Goal: Task Accomplishment & Management: Manage account settings

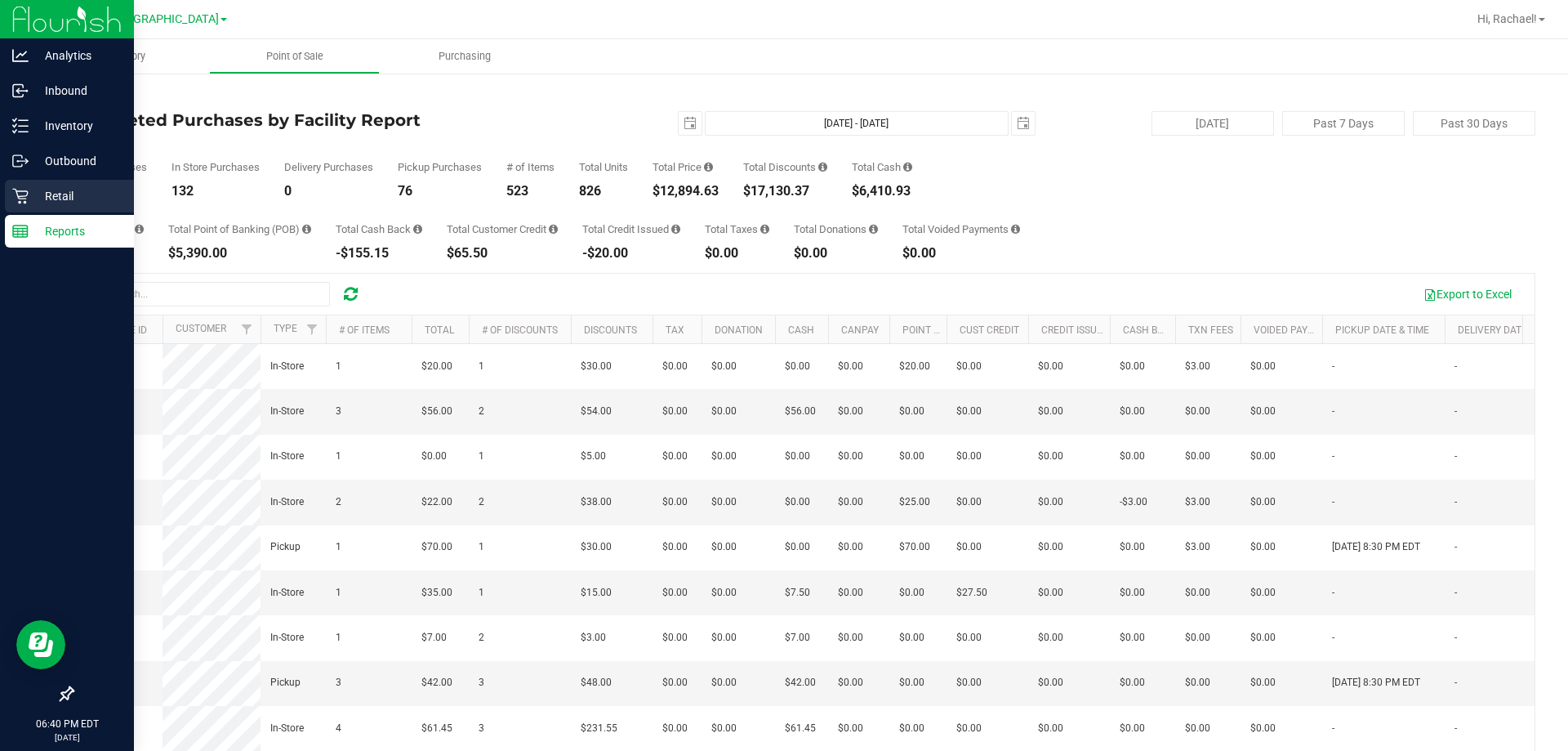
click at [39, 193] on p "Retail" at bounding box center [77, 196] width 98 height 20
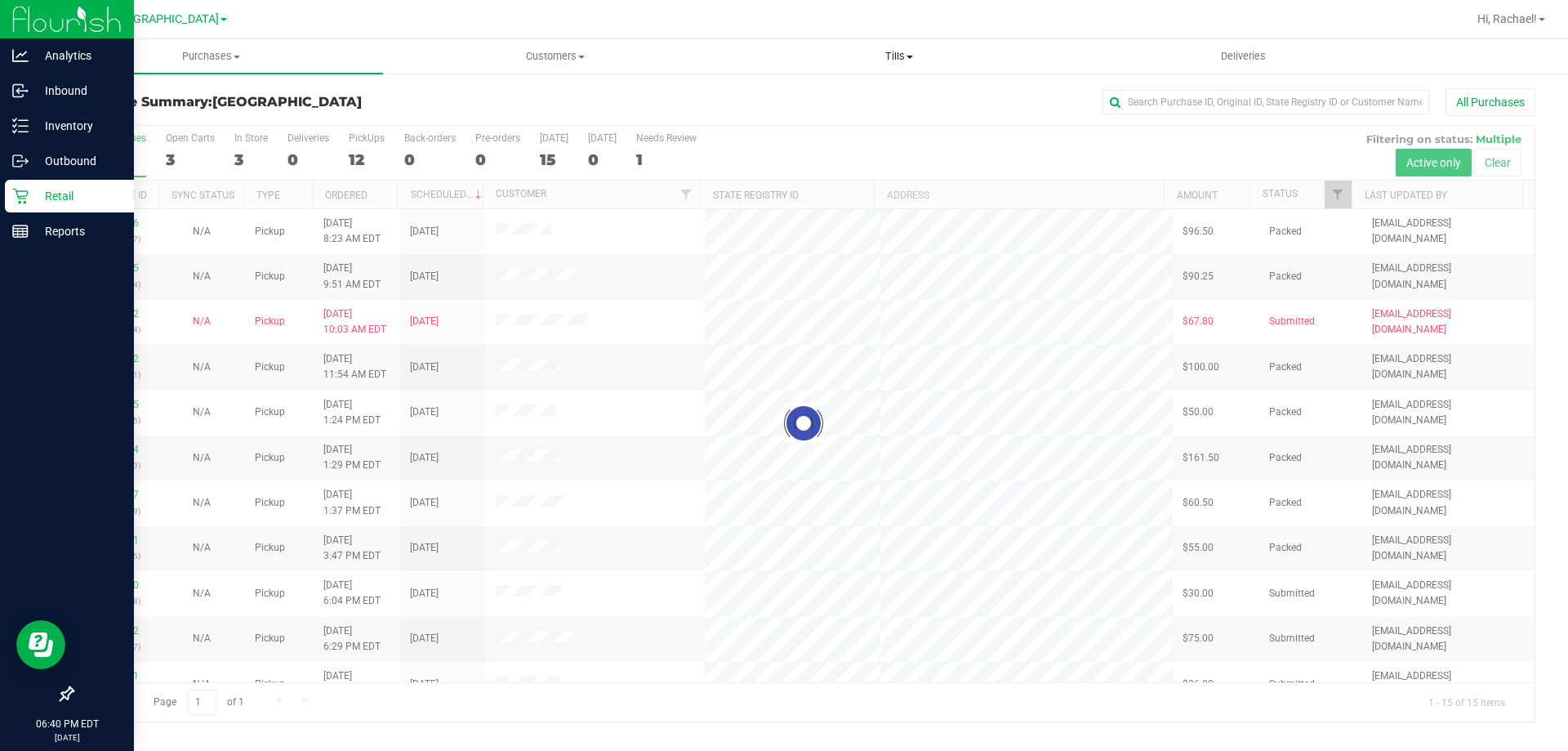
click at [794, 57] on span "Tills" at bounding box center [899, 57] width 342 height 15
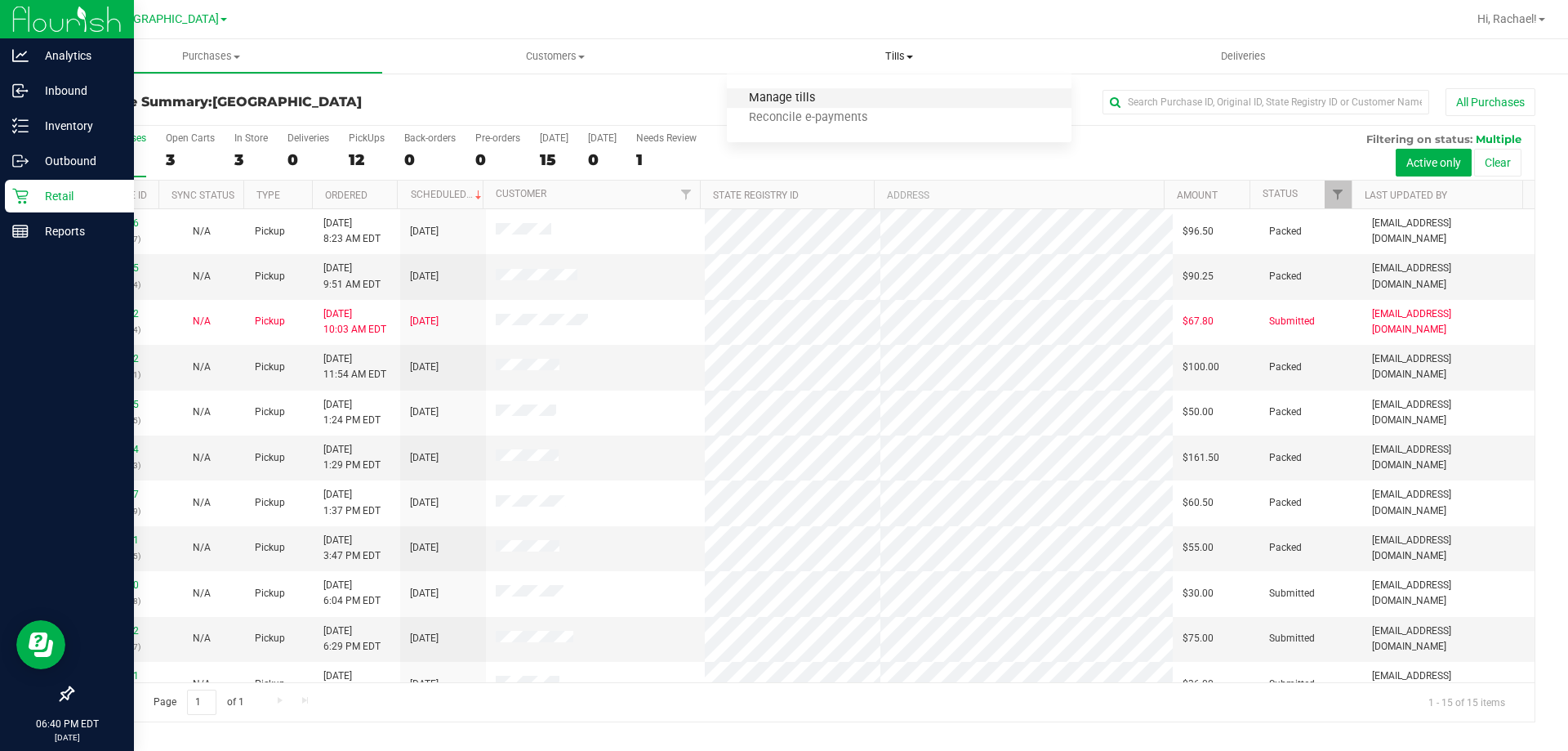
click at [767, 102] on span "Manage tills" at bounding box center [782, 98] width 110 height 14
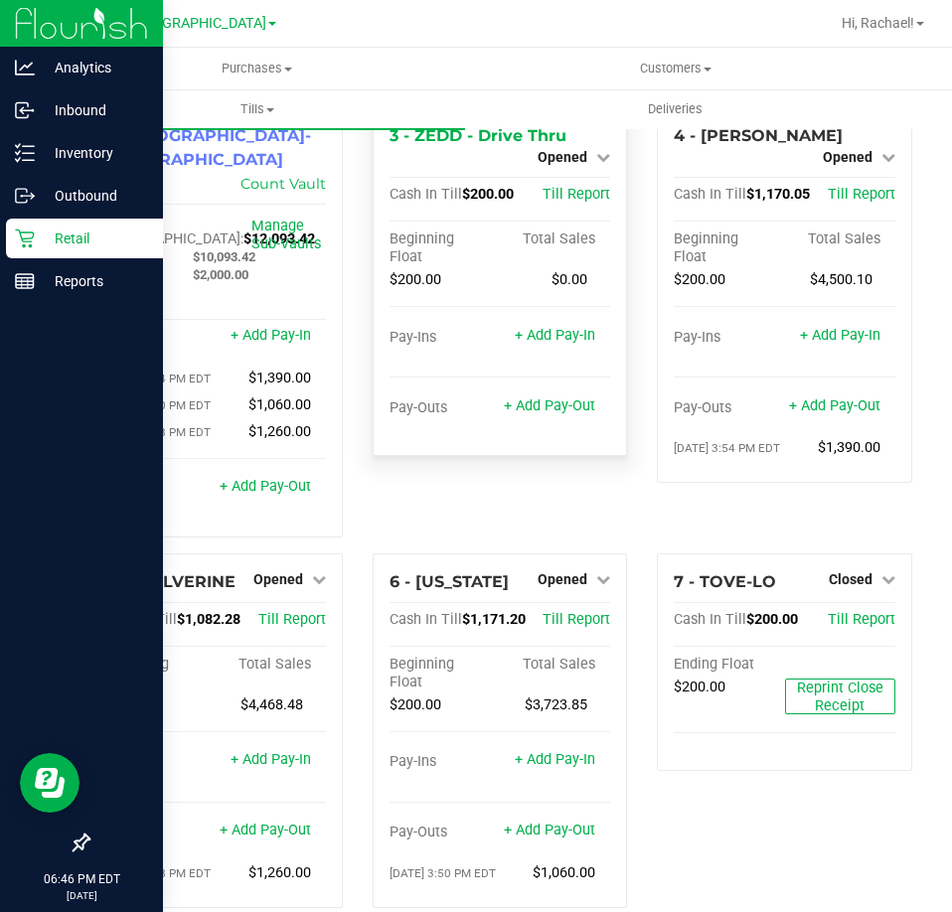
click at [551, 148] on div "Opened" at bounding box center [573, 157] width 73 height 24
click at [568, 156] on span "Opened" at bounding box center [562, 157] width 50 height 16
click at [538, 172] on link "Close Till" at bounding box center [565, 175] width 54 height 16
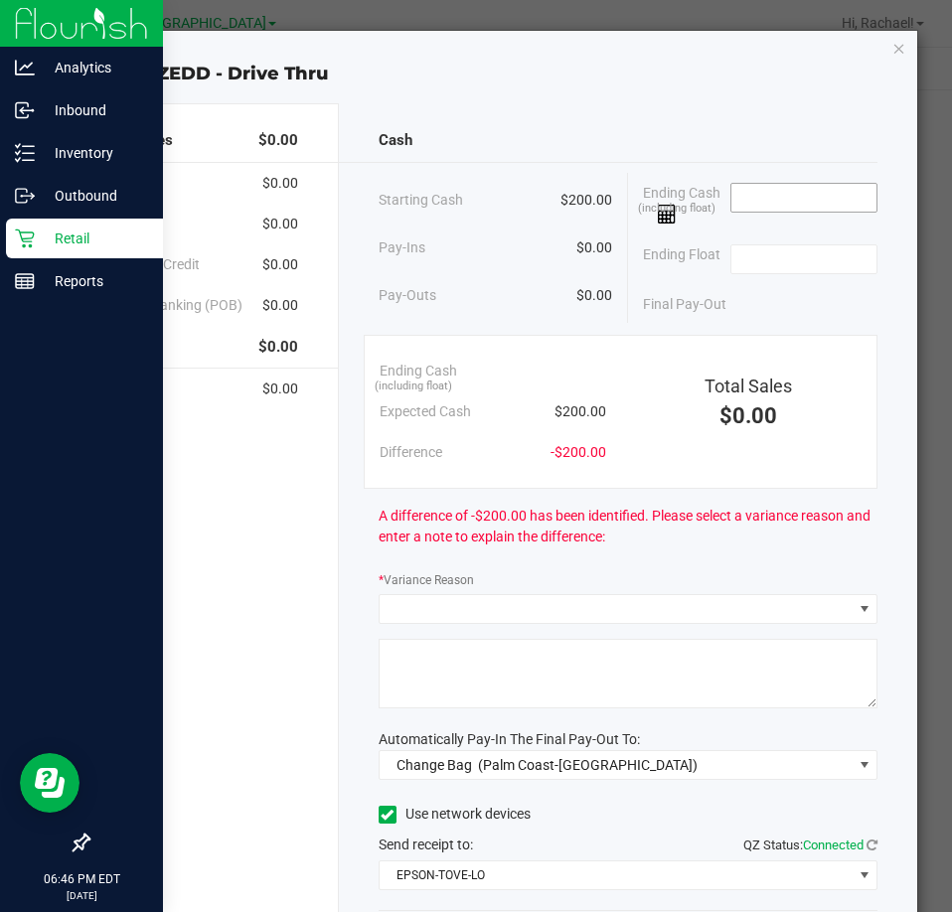
click at [733, 201] on input at bounding box center [804, 198] width 146 height 28
type input "$0.00"
click at [762, 244] on span at bounding box center [804, 259] width 148 height 30
click at [762, 260] on input at bounding box center [804, 259] width 146 height 28
type input "$200.00"
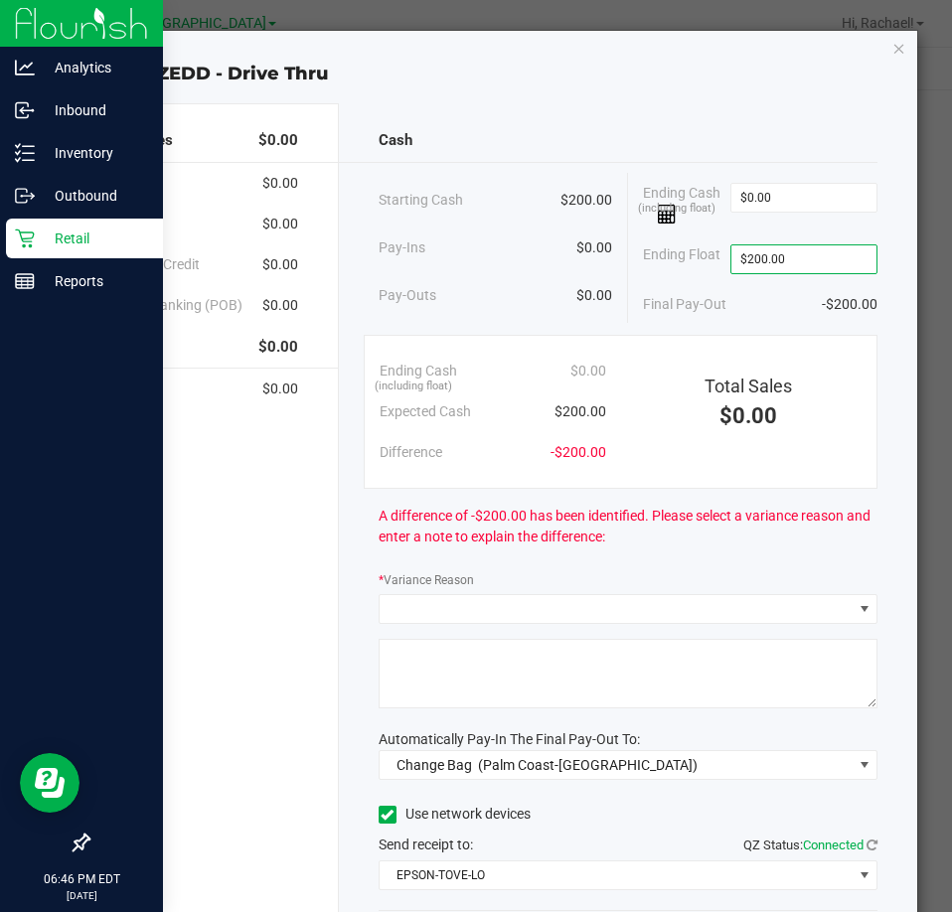
click at [797, 318] on div "Final Pay-Out -$200.00" at bounding box center [760, 304] width 234 height 41
click at [783, 193] on input "0" at bounding box center [804, 198] width 146 height 28
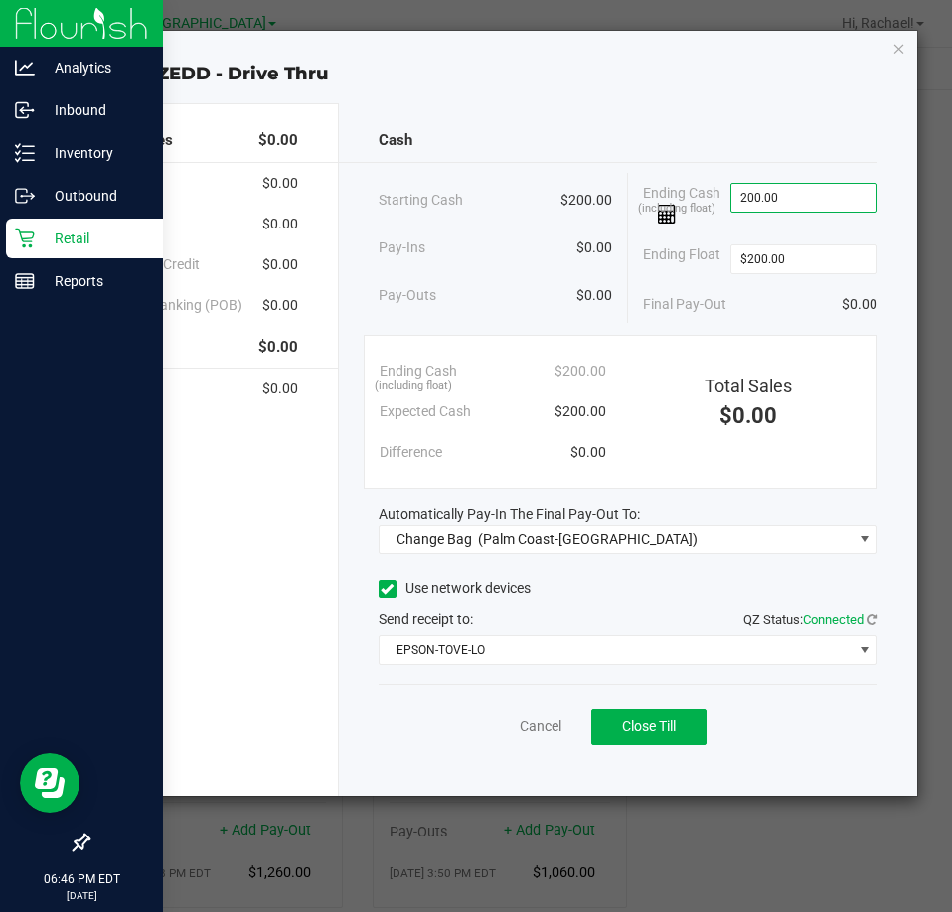
type input "$200.00"
click at [784, 320] on div "Final Pay-Out $0.00" at bounding box center [760, 304] width 234 height 41
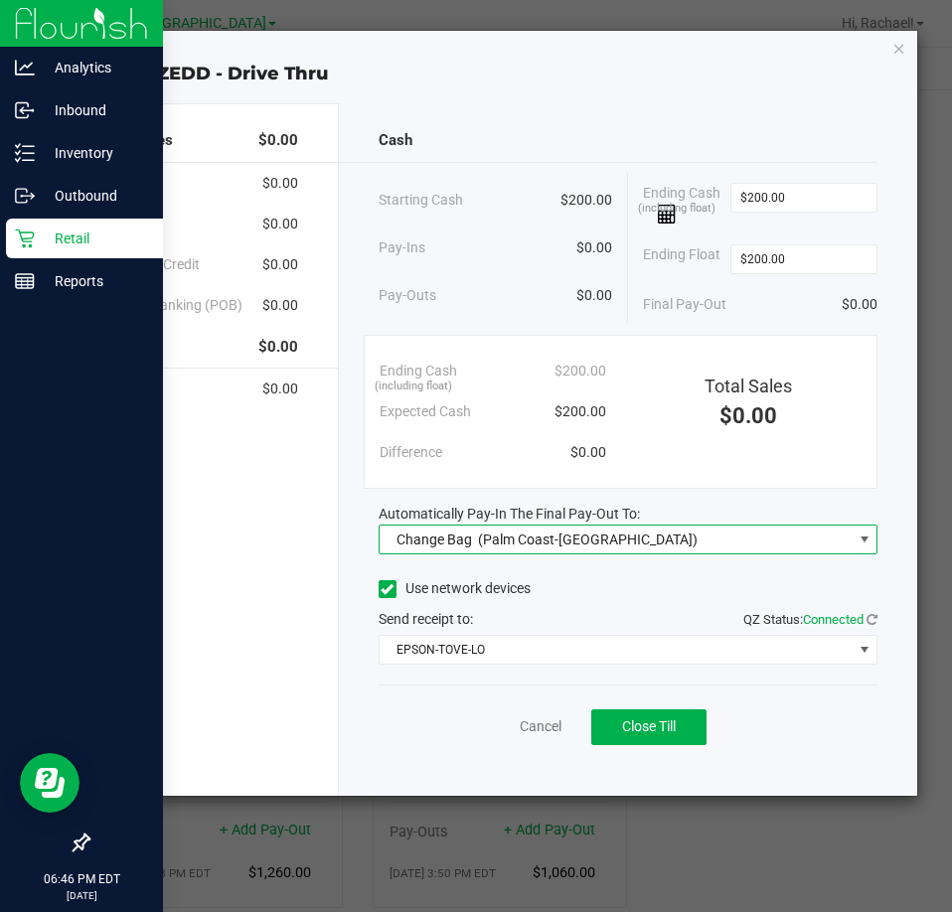
click at [635, 529] on span "Change Bag (Palm Coast-Vault)" at bounding box center [615, 539] width 472 height 28
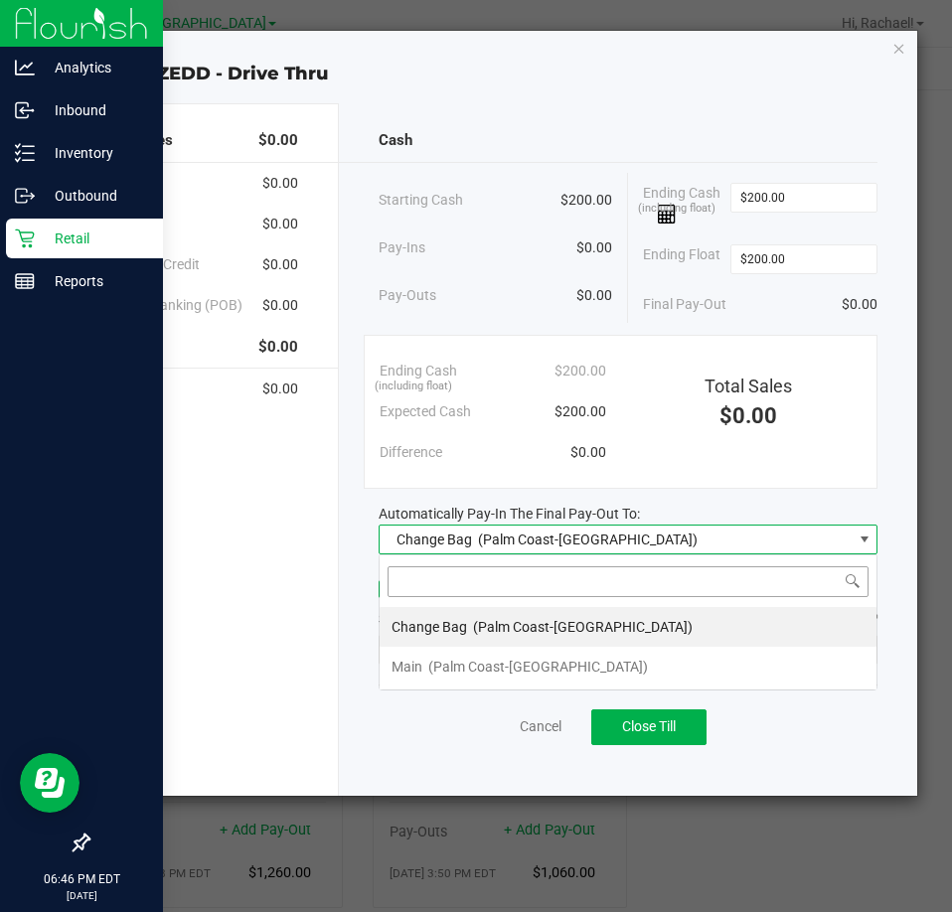
scroll to position [30, 500]
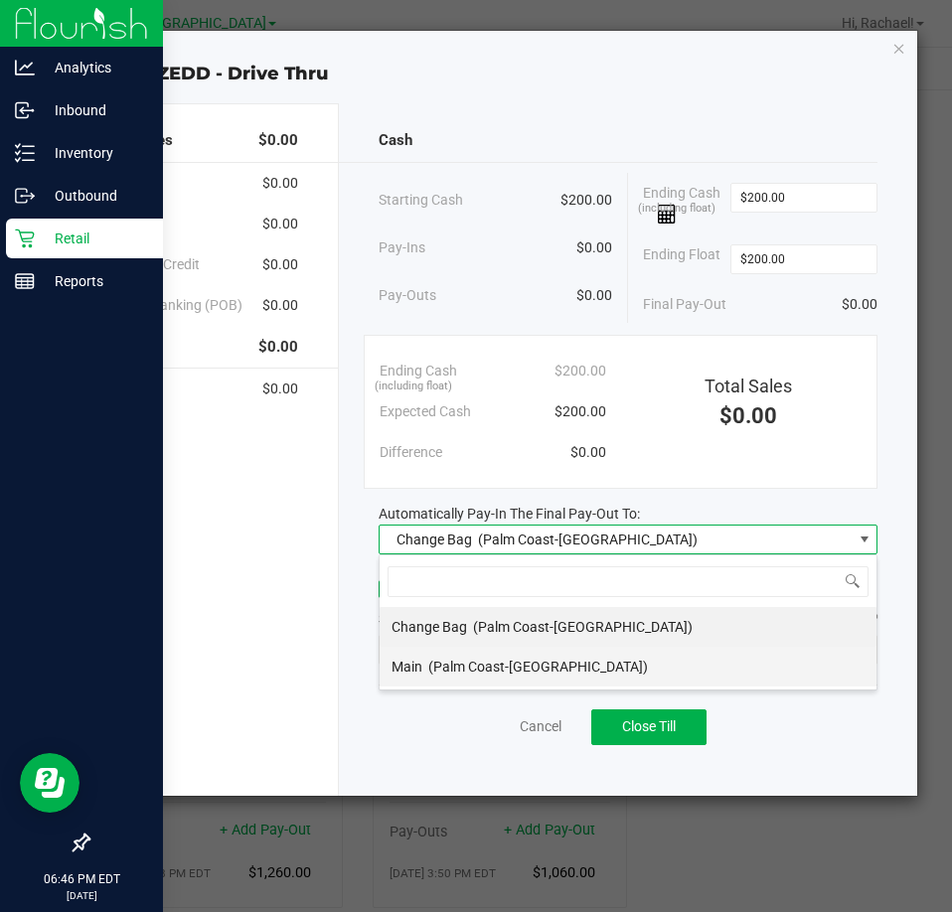
click at [444, 666] on span "(Palm Coast-Vault)" at bounding box center [538, 667] width 220 height 16
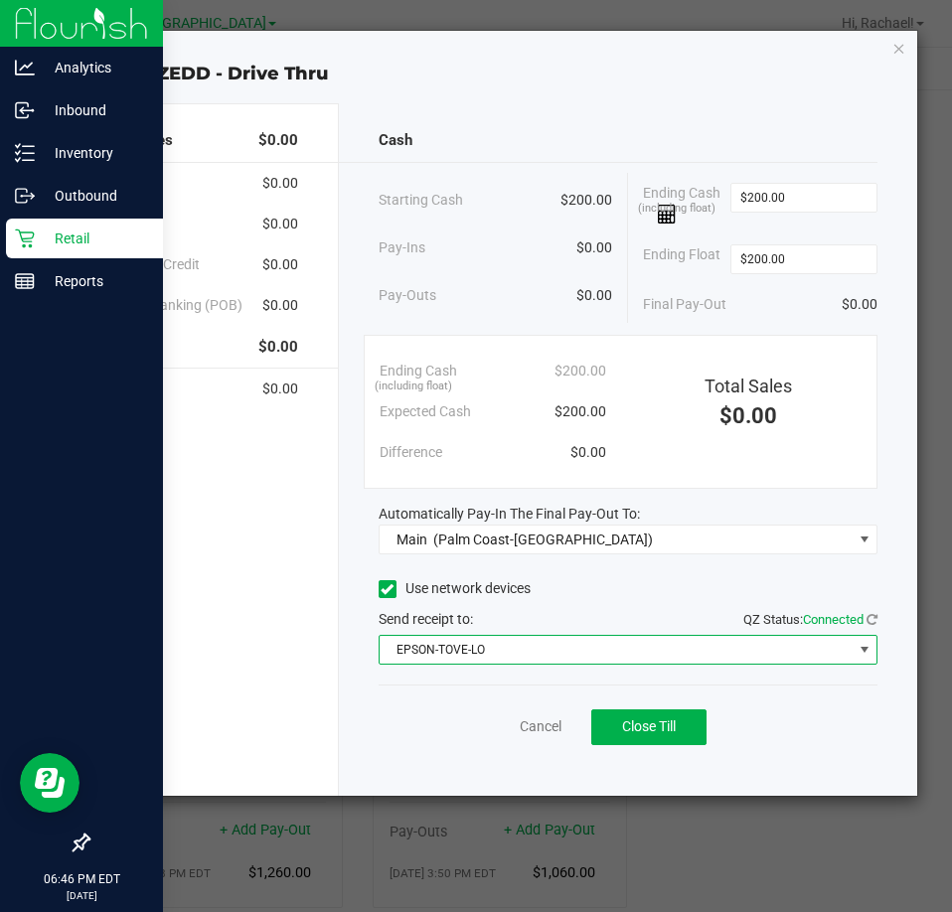
click at [622, 648] on span "EPSON-TOVE-LO" at bounding box center [615, 650] width 472 height 28
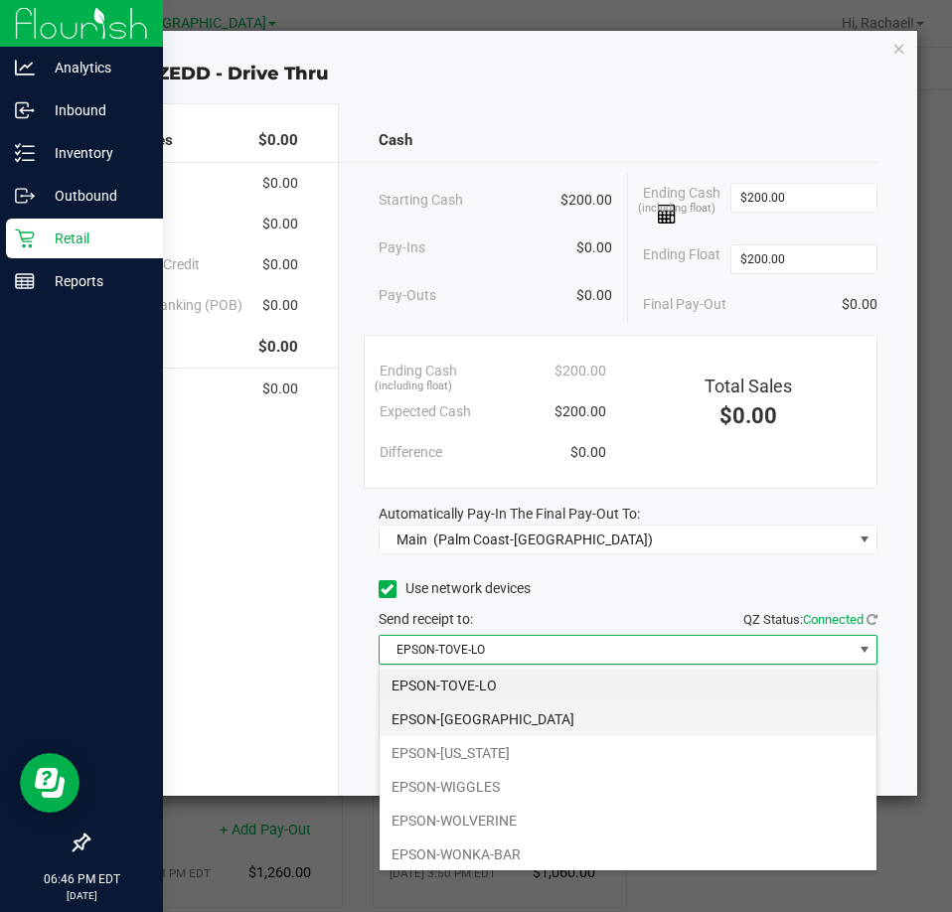
click at [479, 713] on li "EPSON-VANUATU" at bounding box center [627, 719] width 497 height 34
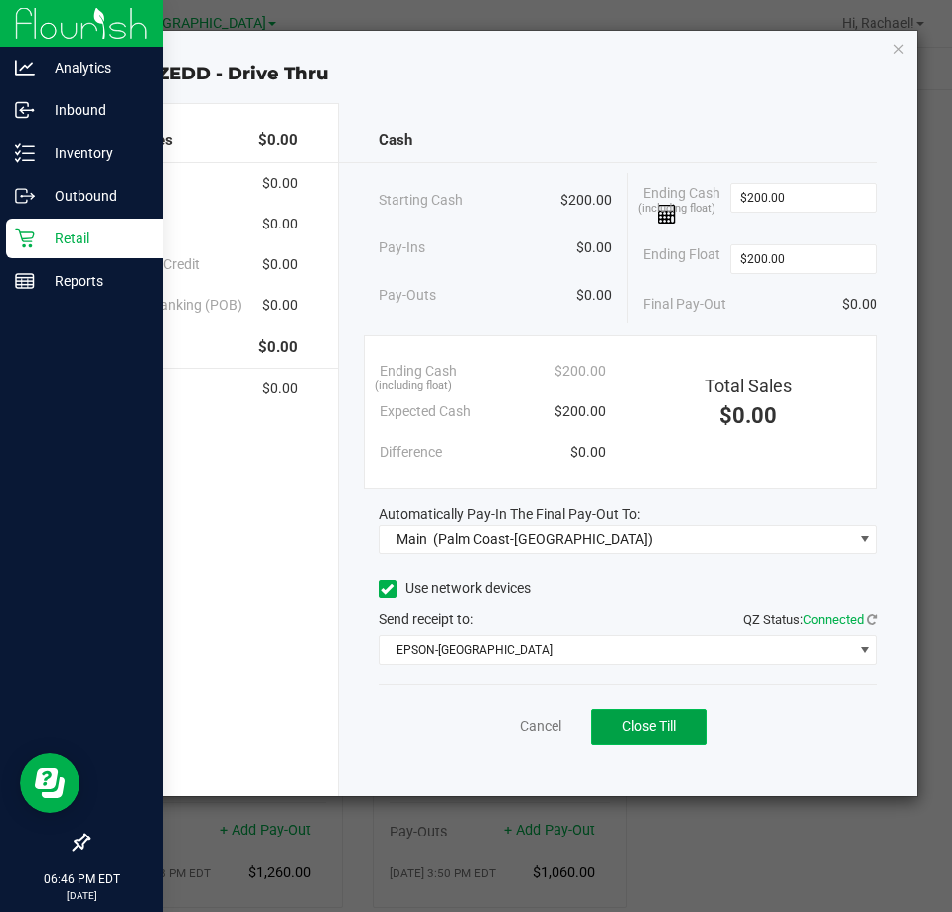
click at [661, 721] on span "Close Till" at bounding box center [649, 726] width 54 height 16
click at [495, 729] on link "Dismiss" at bounding box center [497, 726] width 48 height 21
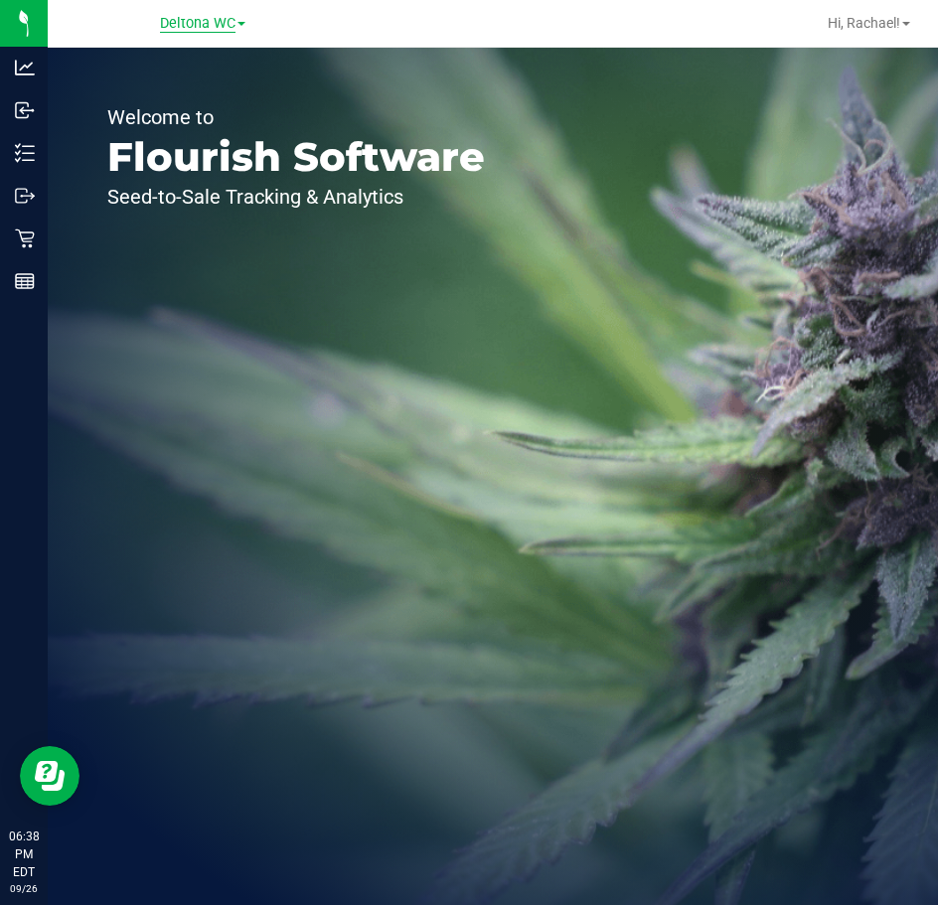
click at [212, 20] on span "Deltona WC" at bounding box center [197, 24] width 75 height 18
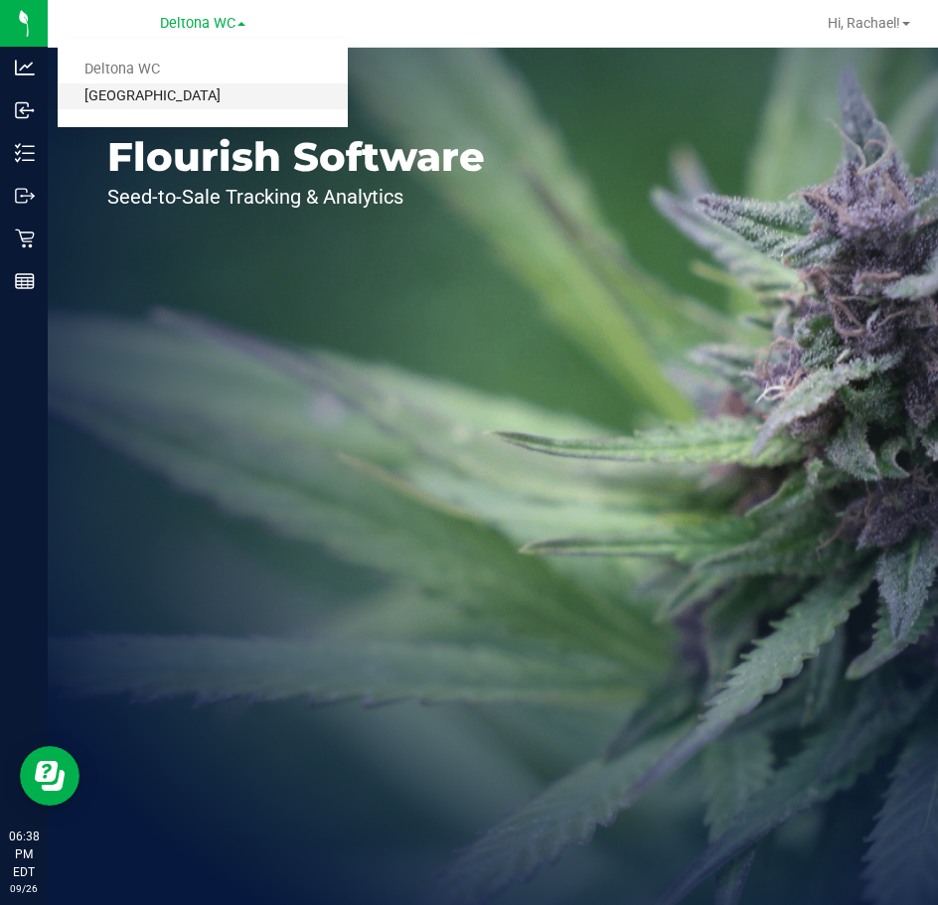
click at [165, 95] on link "[GEOGRAPHIC_DATA]" at bounding box center [203, 96] width 290 height 27
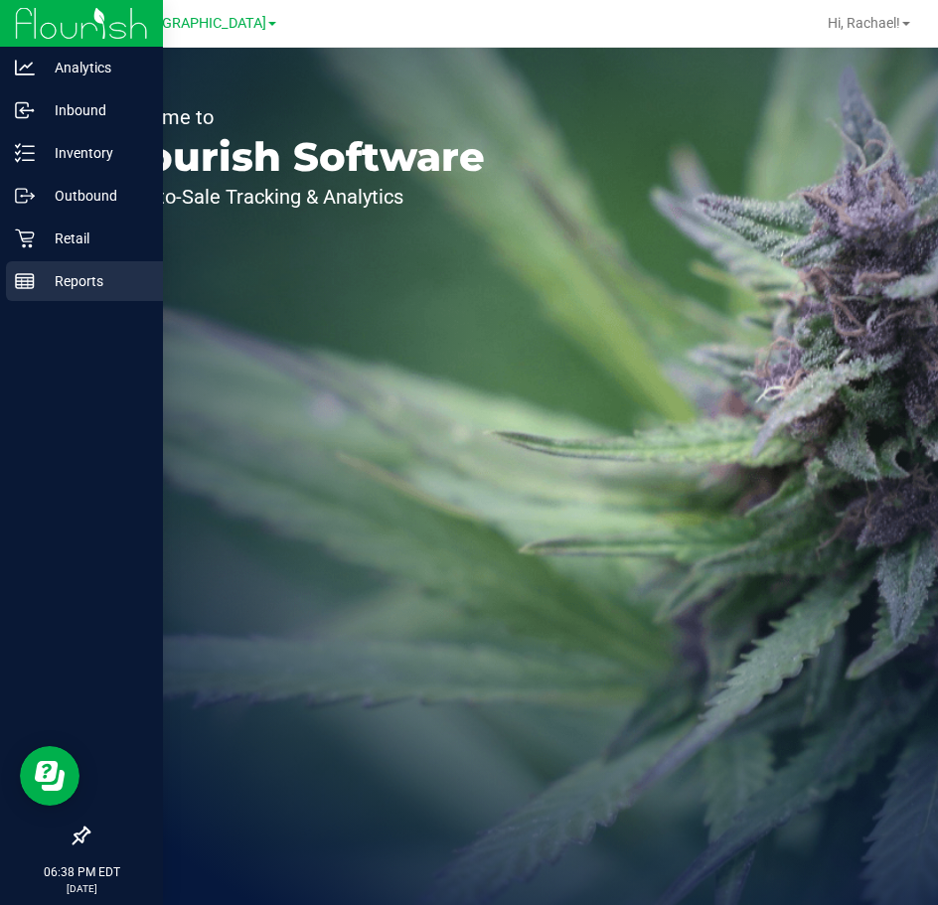
click at [82, 276] on p "Reports" at bounding box center [94, 281] width 119 height 24
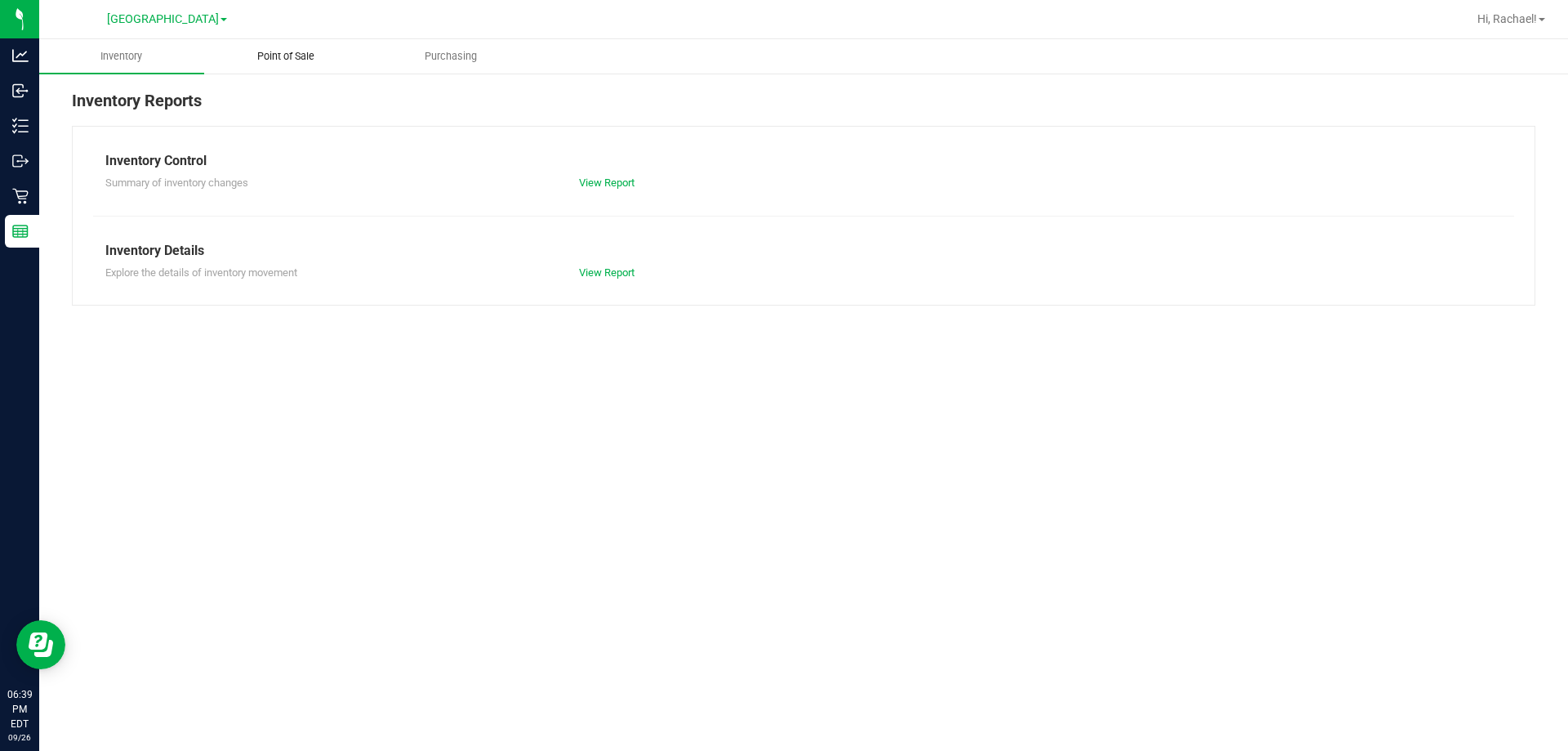
click at [317, 57] on span "Point of Sale" at bounding box center [285, 57] width 101 height 15
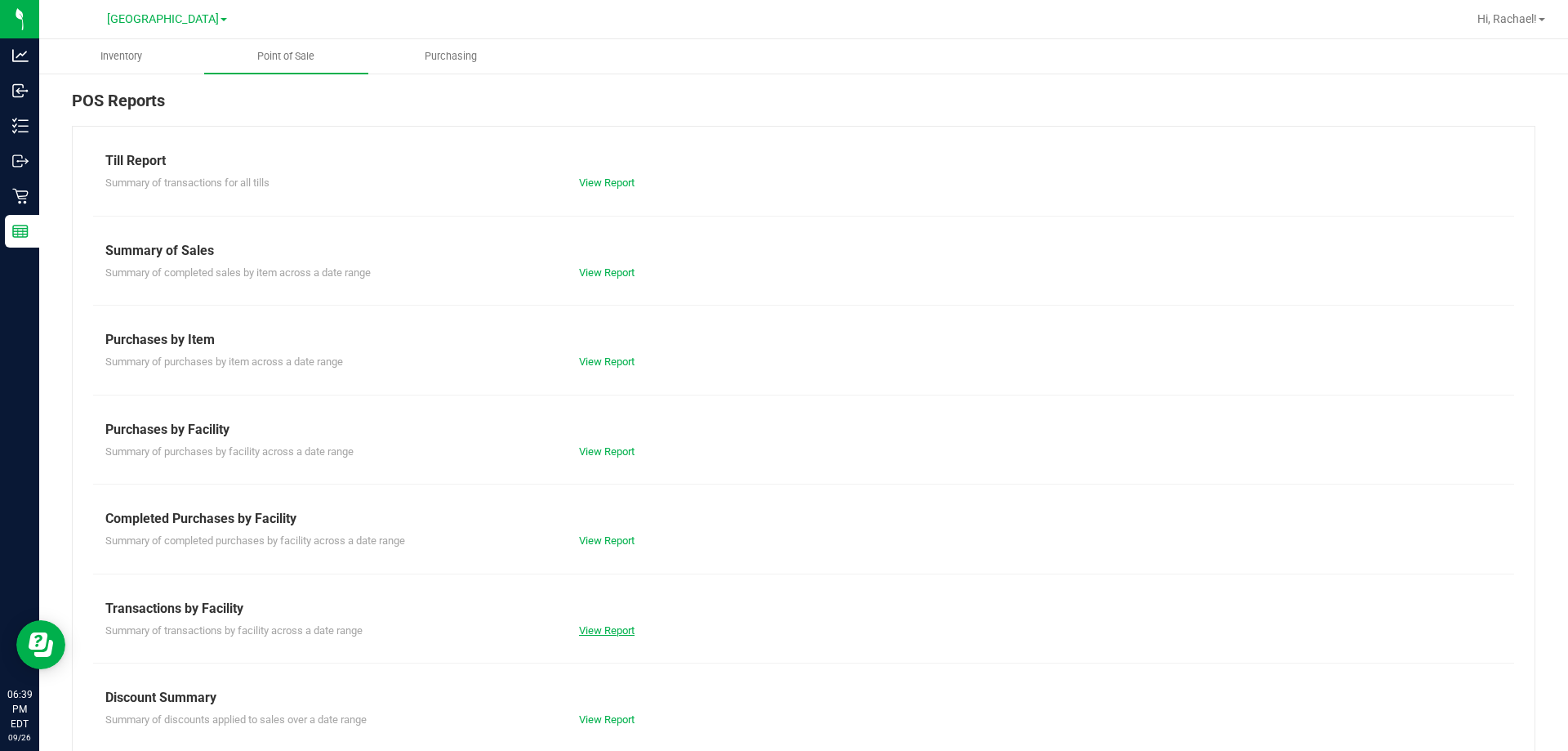
click at [602, 628] on link "View Report" at bounding box center [607, 630] width 56 height 12
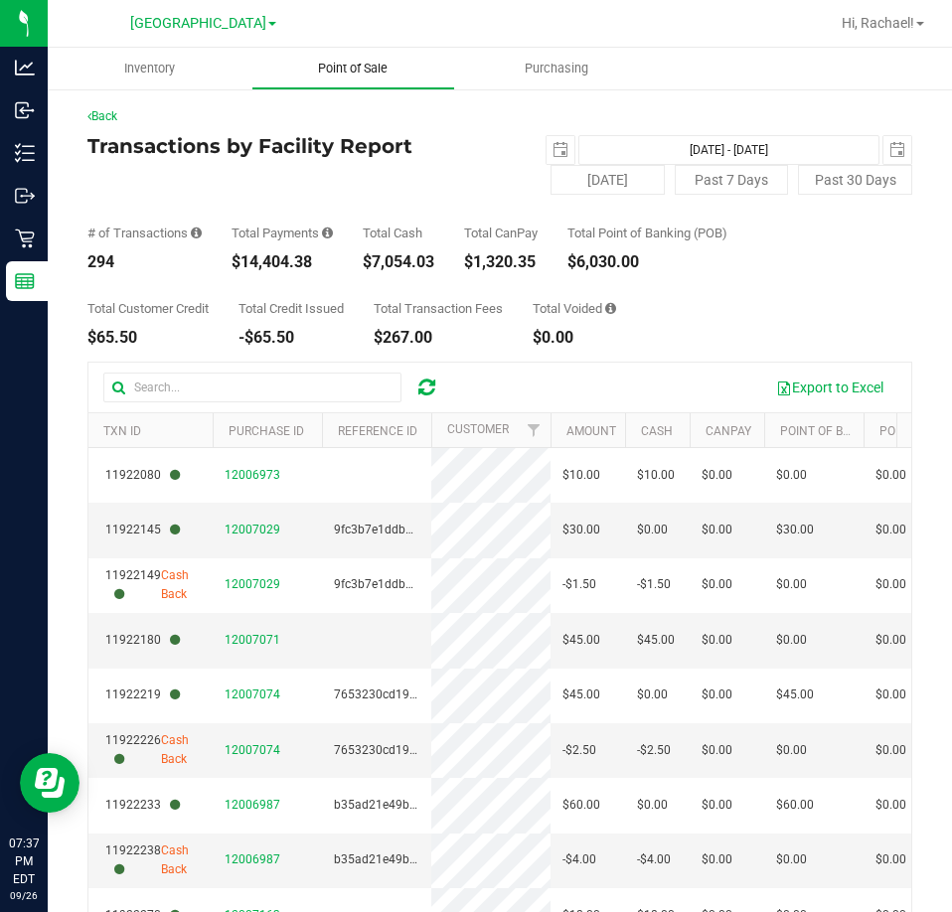
click at [366, 74] on span "Point of Sale" at bounding box center [352, 69] width 123 height 18
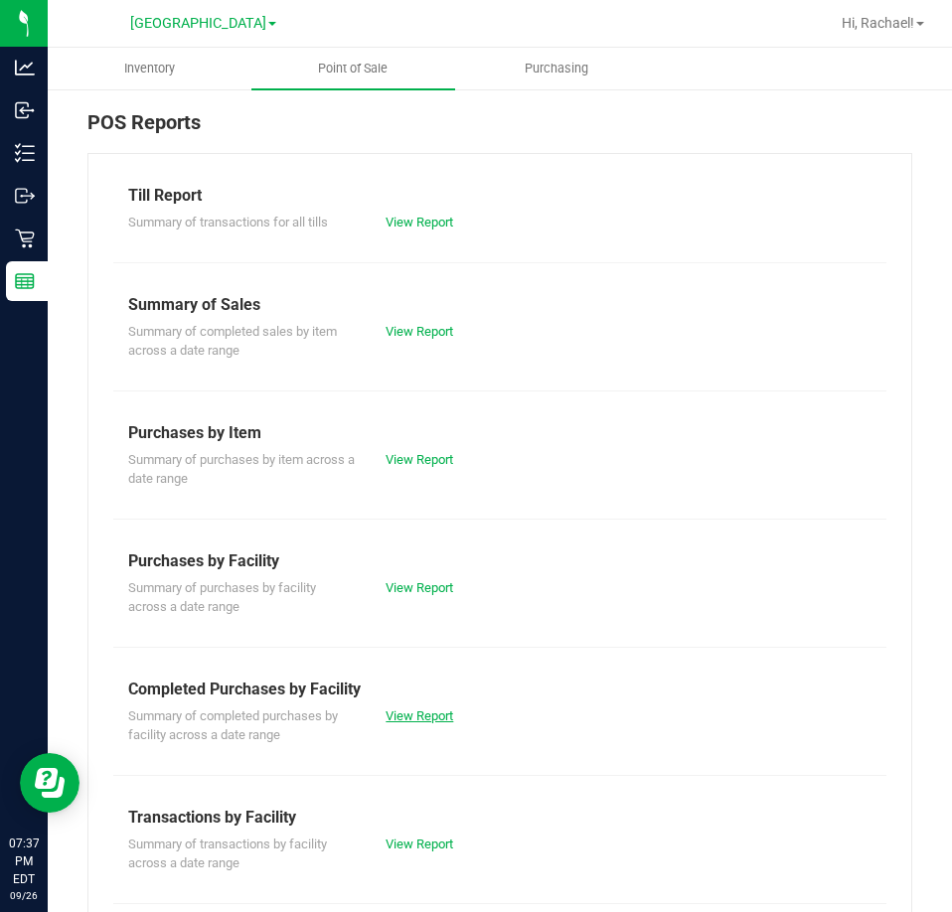
click at [423, 711] on link "View Report" at bounding box center [419, 715] width 68 height 15
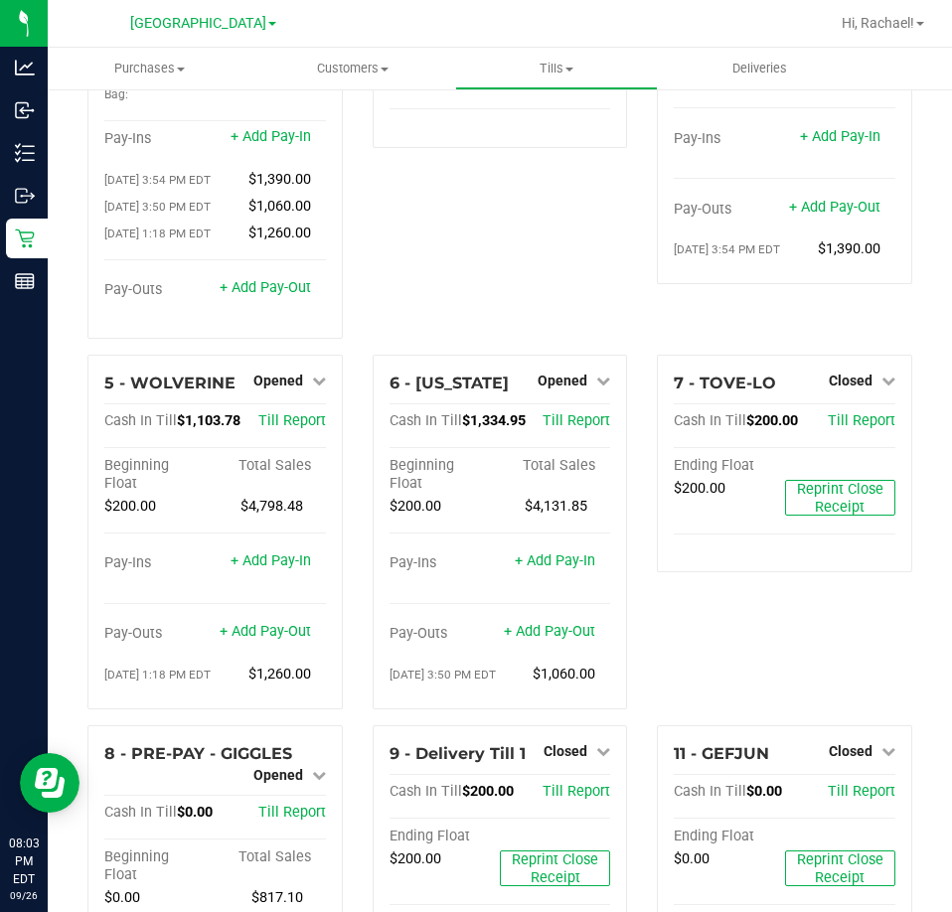
scroll to position [298, 0]
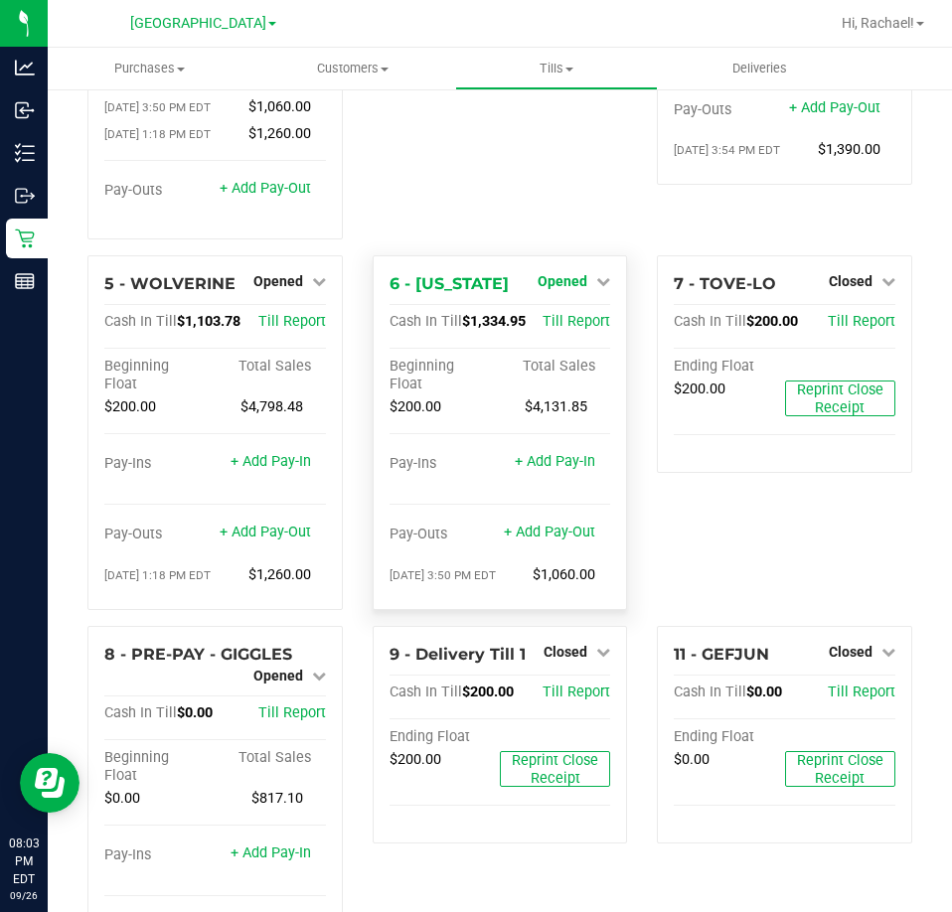
click at [576, 273] on span "Opened" at bounding box center [562, 281] width 50 height 16
click at [570, 314] on link "Close Till" at bounding box center [565, 322] width 54 height 16
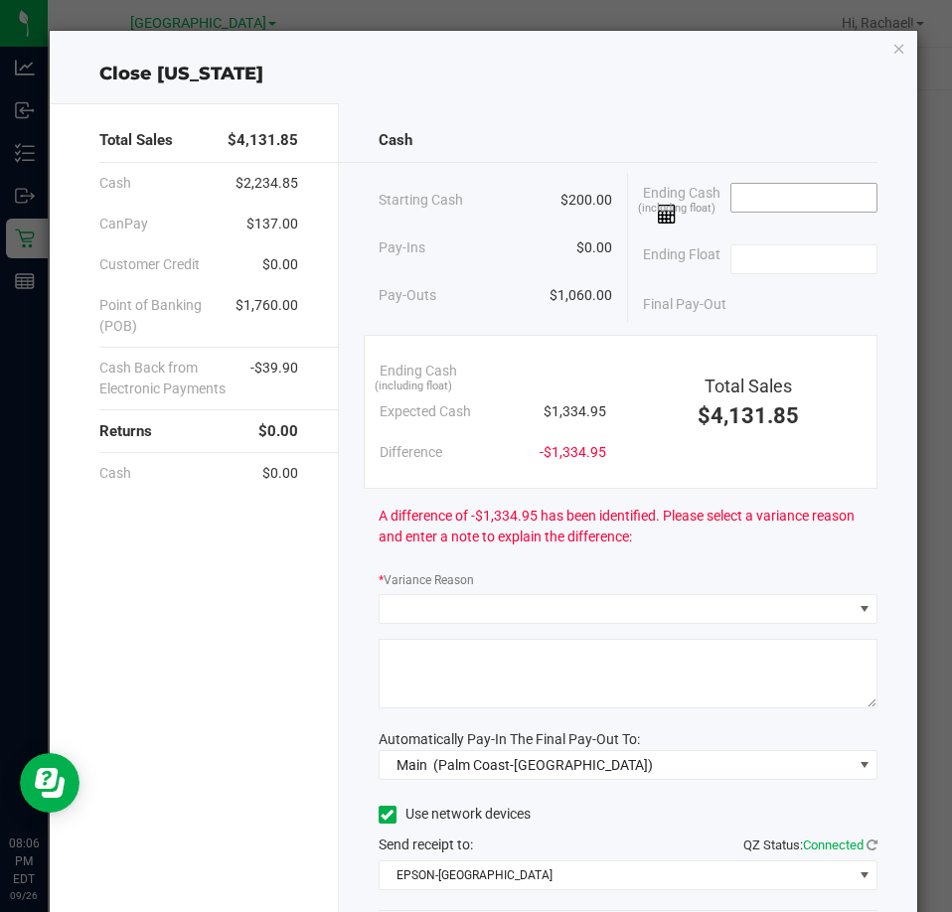
click at [731, 195] on input at bounding box center [804, 198] width 146 height 28
type input "$1,335.75"
click at [736, 264] on input at bounding box center [804, 259] width 146 height 28
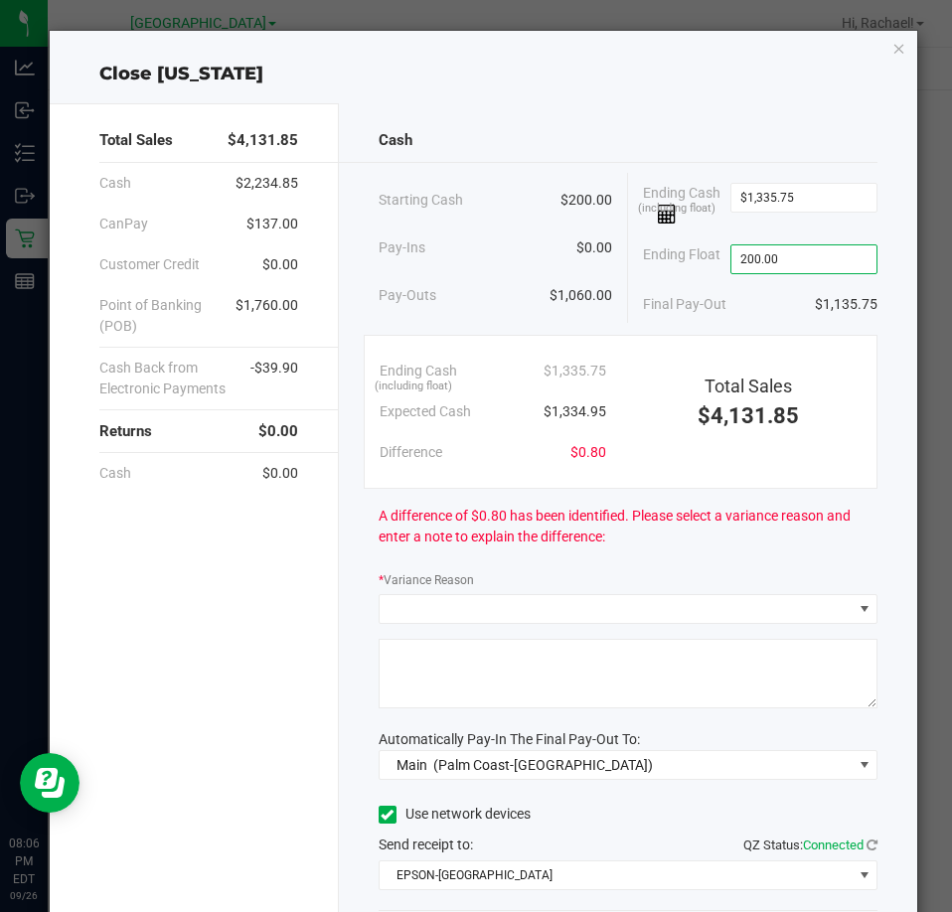
type input "$200.00"
click at [780, 304] on div "Final Pay-Out $1,135.75" at bounding box center [760, 304] width 234 height 41
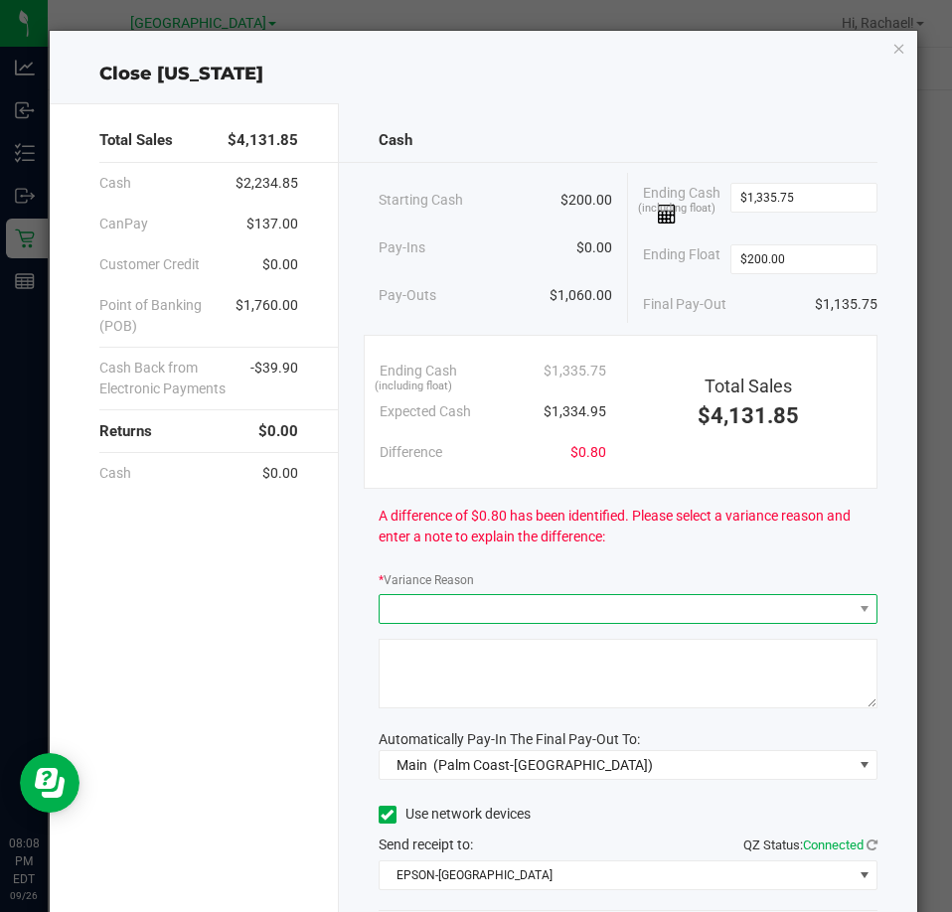
click at [653, 601] on span at bounding box center [615, 609] width 472 height 28
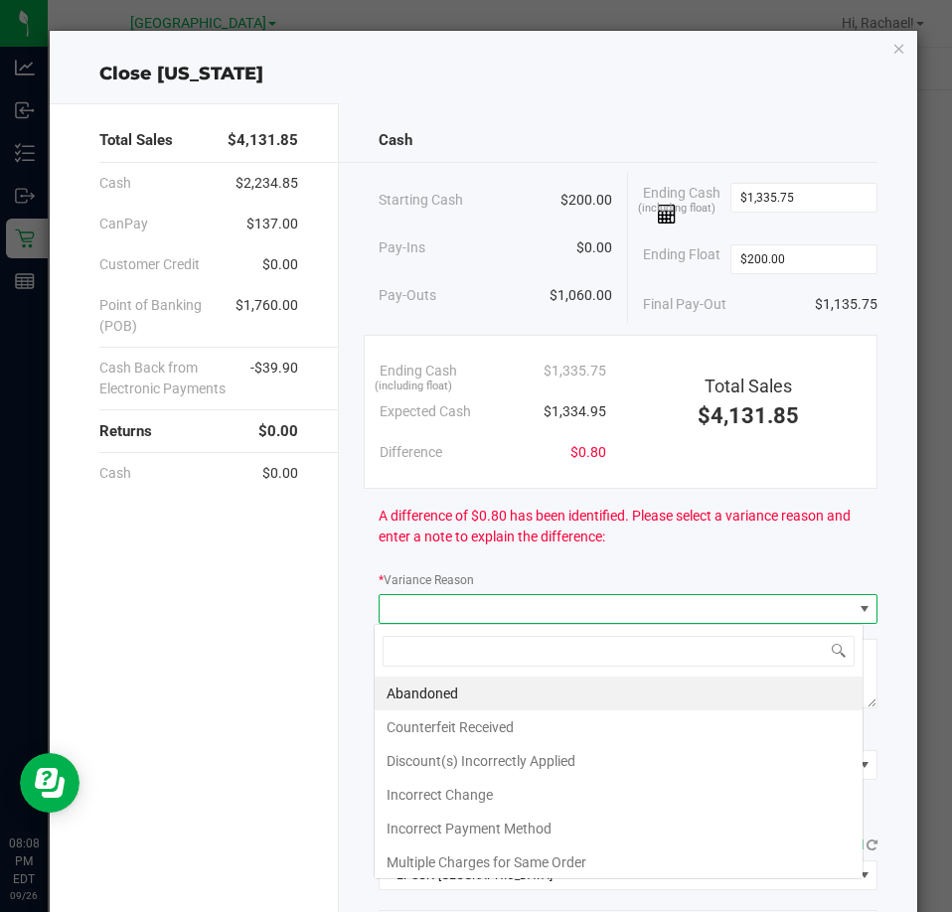
scroll to position [30, 491]
click at [433, 697] on li "Abandoned" at bounding box center [618, 693] width 488 height 34
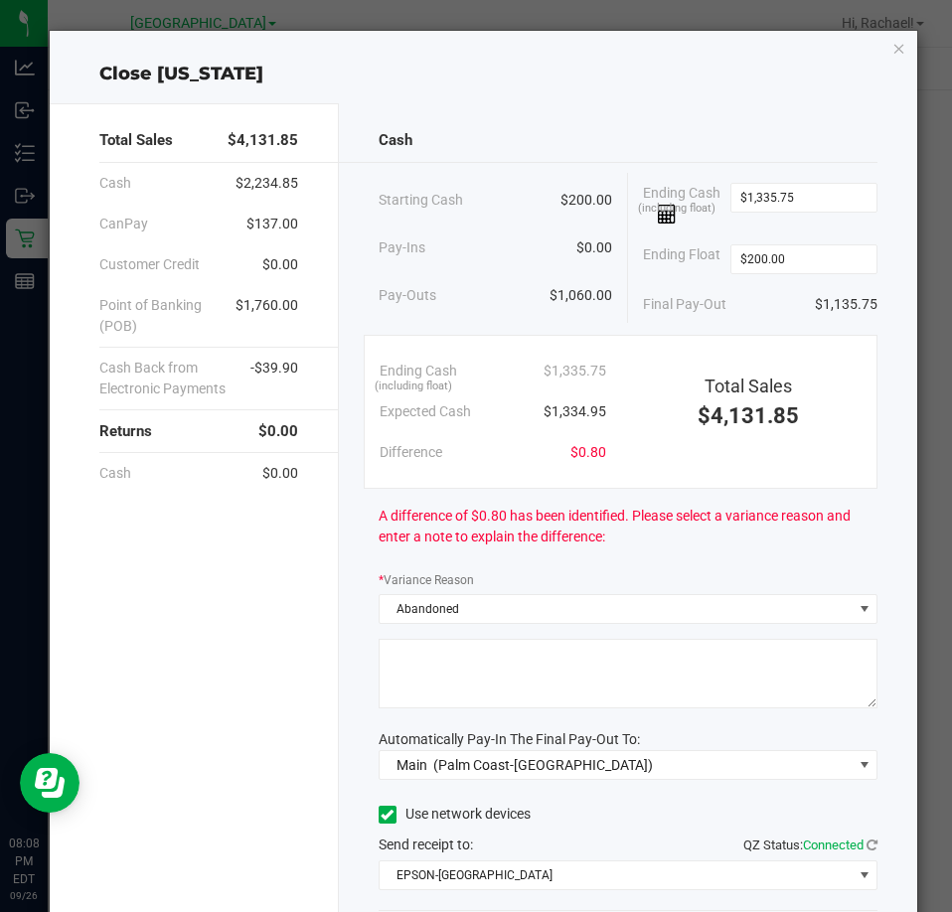
click at [430, 666] on textarea at bounding box center [627, 674] width 499 height 70
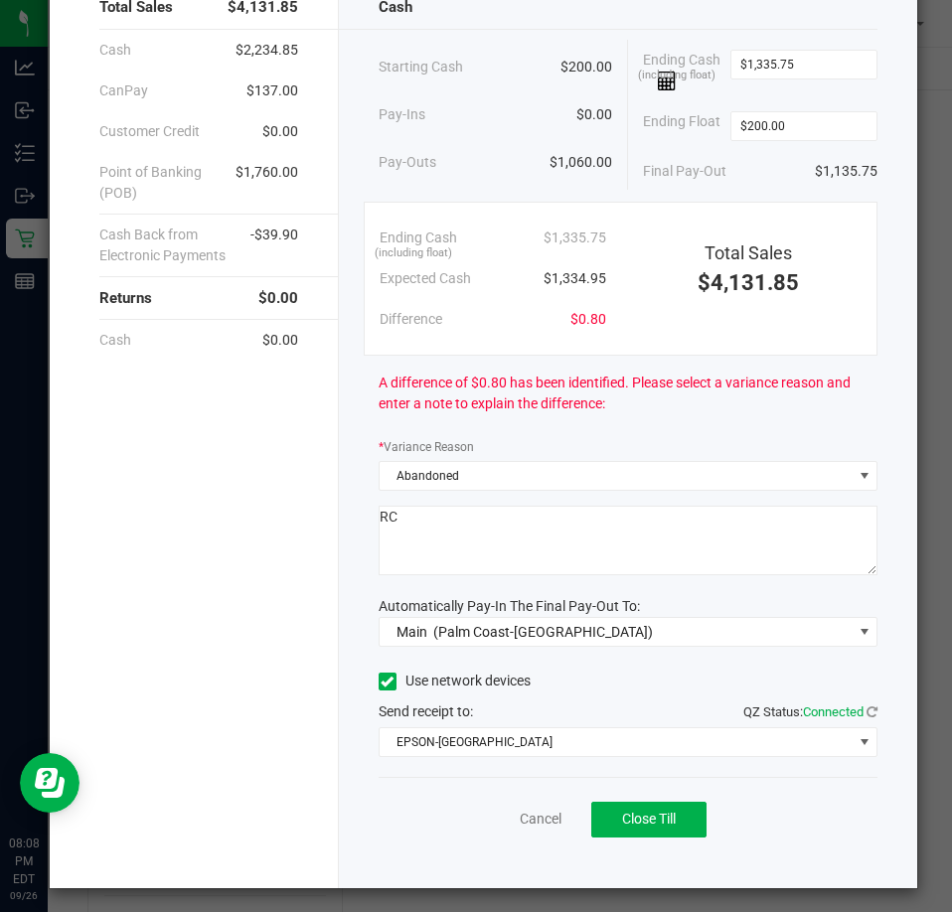
scroll to position [140, 0]
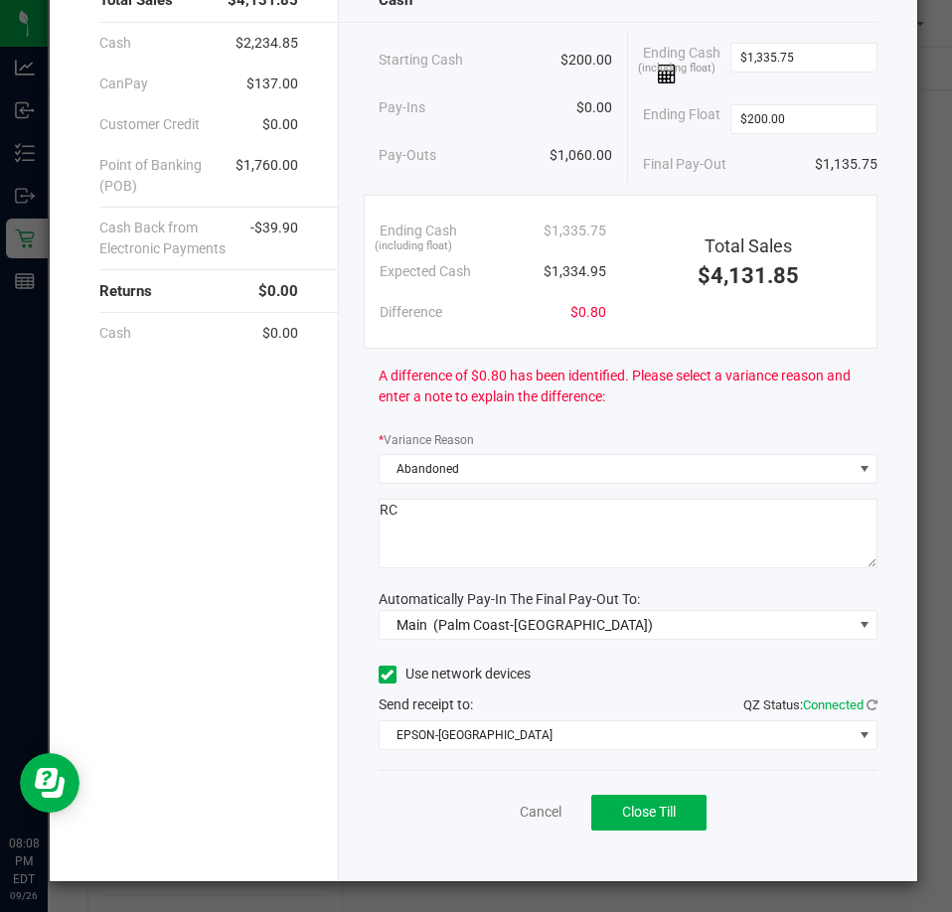
type textarea "RC"
click at [246, 627] on div "Total Sales $4,131.85 Cash $2,234.85 CanPay $137.00 Customer Credit $0.00 Point…" at bounding box center [194, 422] width 289 height 918
click at [671, 814] on button "Close Till" at bounding box center [648, 813] width 115 height 36
click at [480, 813] on link "Dismiss" at bounding box center [497, 812] width 48 height 21
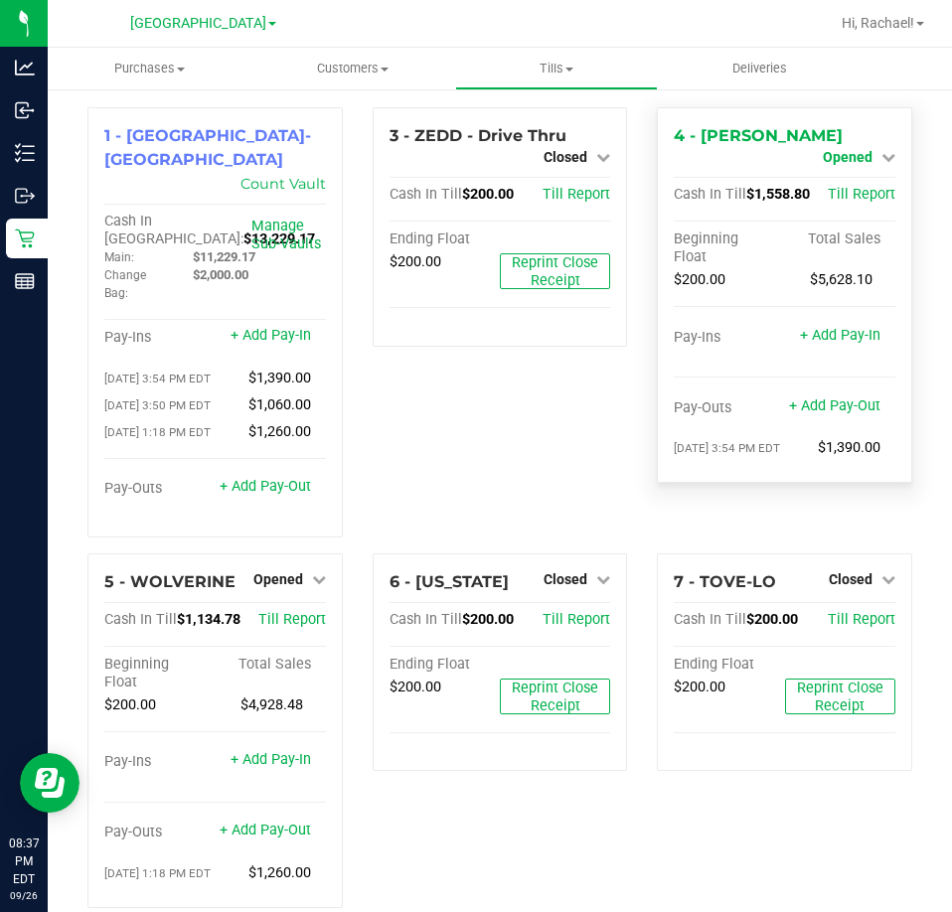
click at [826, 149] on span "Opened" at bounding box center [847, 157] width 50 height 16
click at [829, 175] on link "Close Till" at bounding box center [849, 175] width 54 height 16
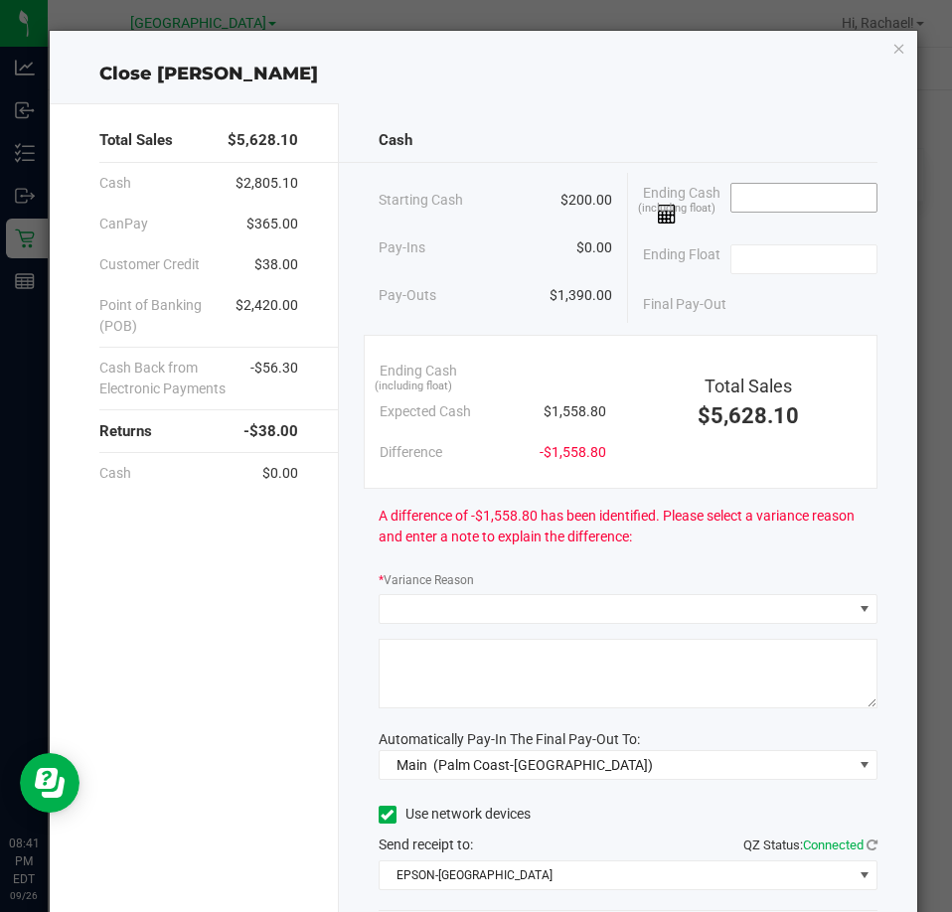
click at [784, 203] on input at bounding box center [804, 198] width 146 height 28
type input "$1,558.20"
click at [751, 263] on input at bounding box center [804, 259] width 146 height 28
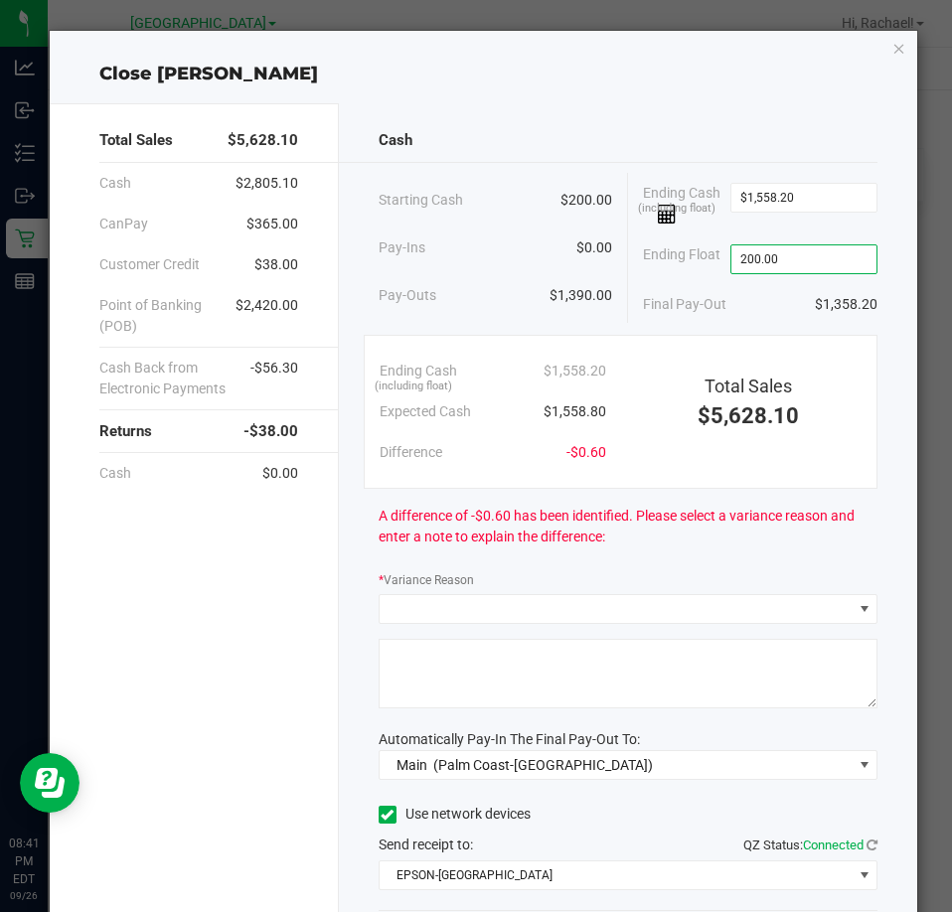
type input "$200.00"
click at [732, 548] on div "A difference of -$0.60 has been identified. Please select a variance reason and…" at bounding box center [627, 526] width 499 height 75
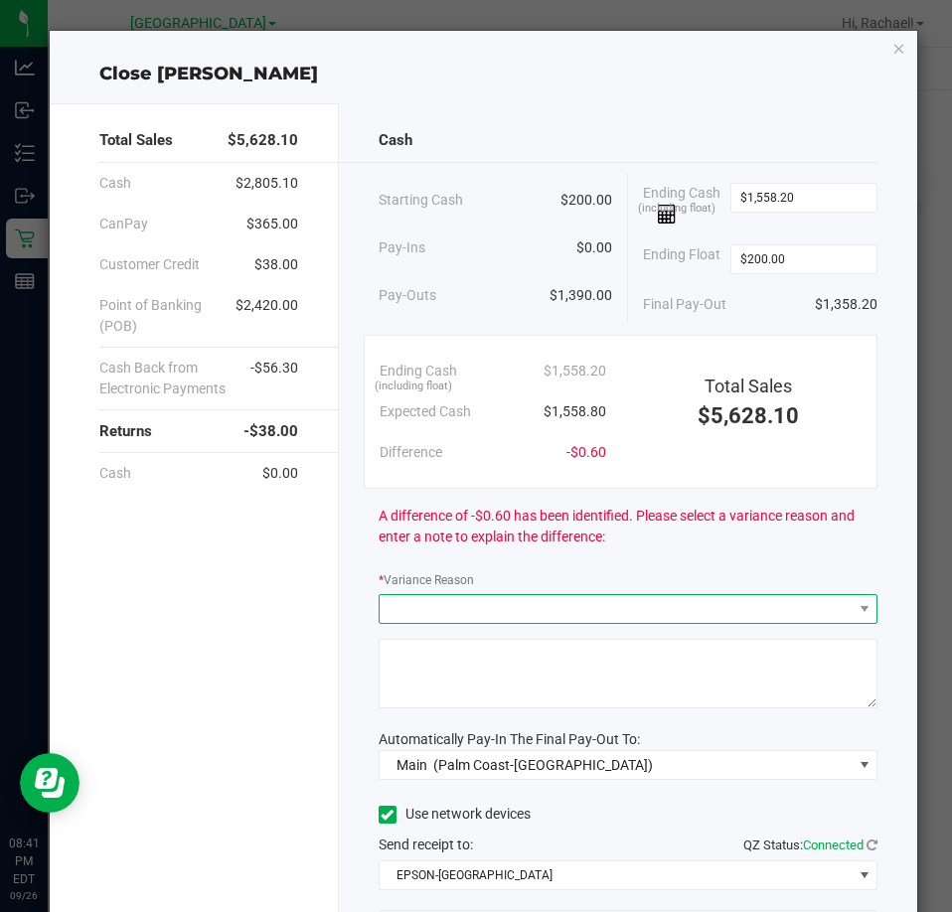
click at [432, 609] on span at bounding box center [615, 609] width 472 height 28
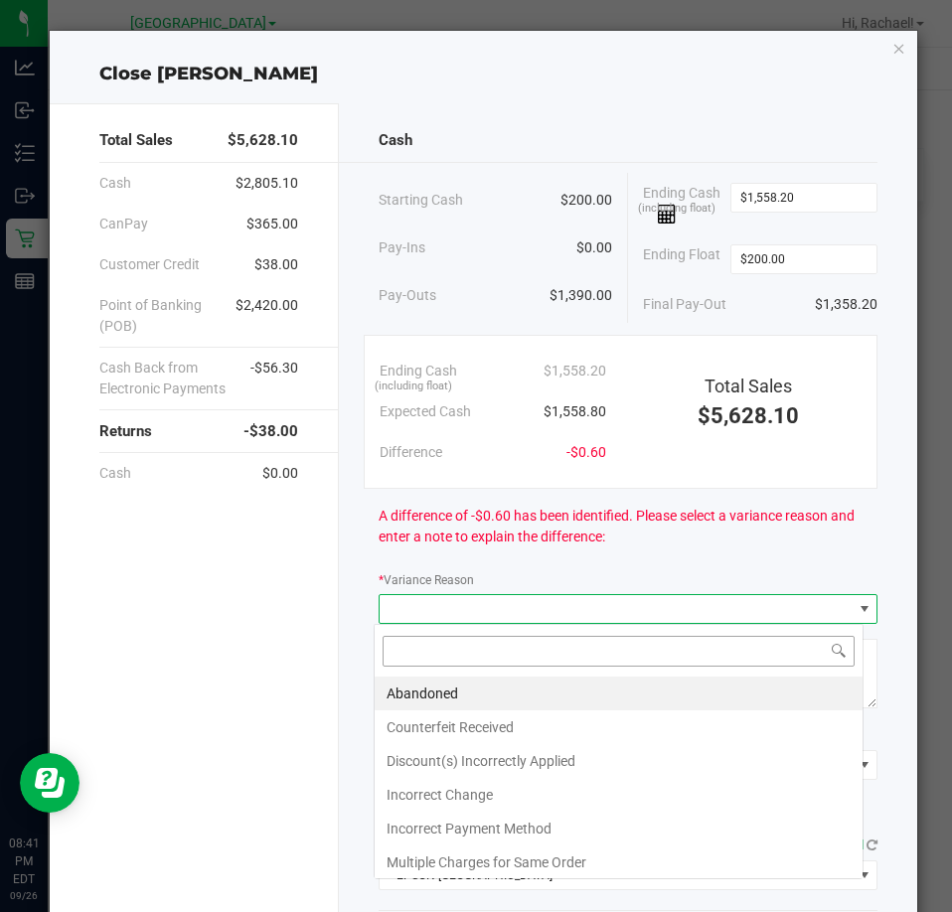
scroll to position [30, 491]
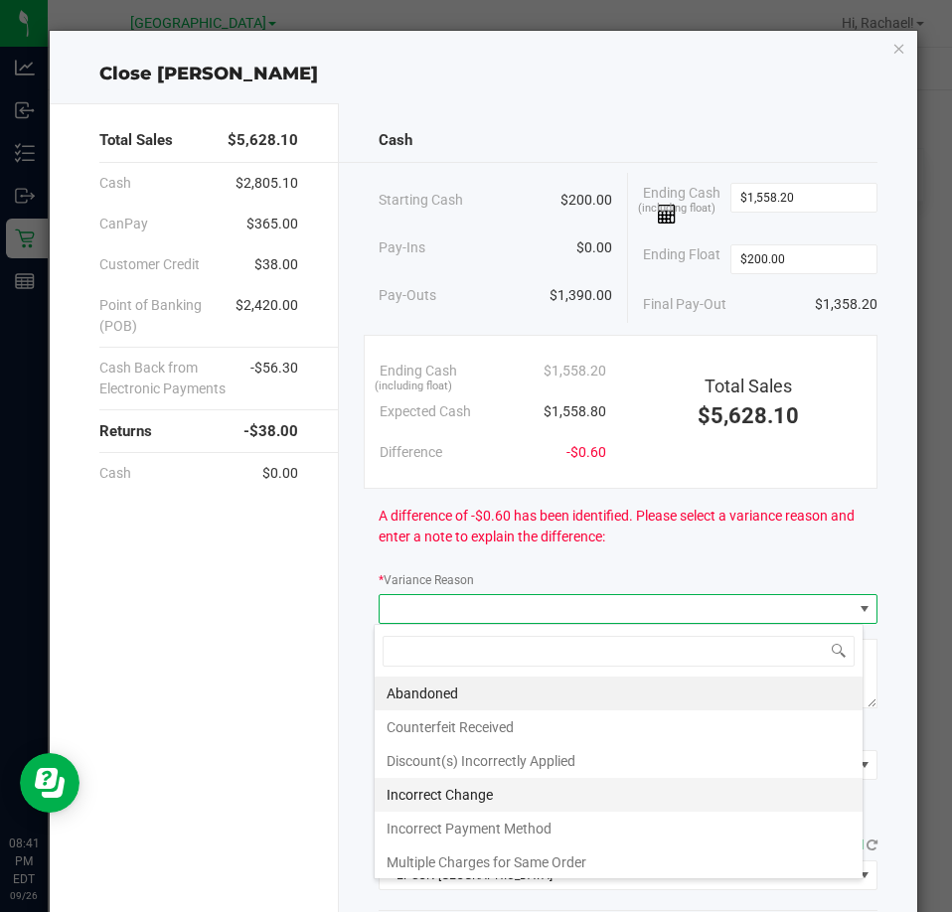
click at [436, 789] on li "Incorrect Change" at bounding box center [618, 795] width 488 height 34
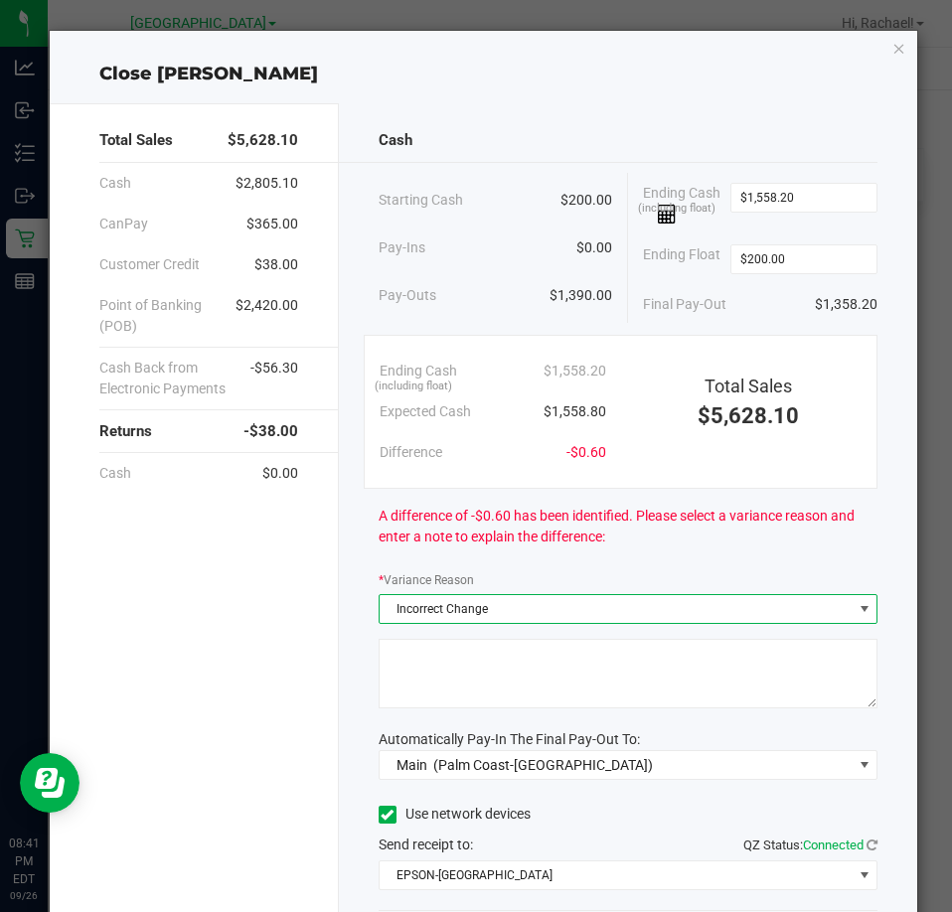
click at [415, 672] on textarea at bounding box center [627, 674] width 499 height 70
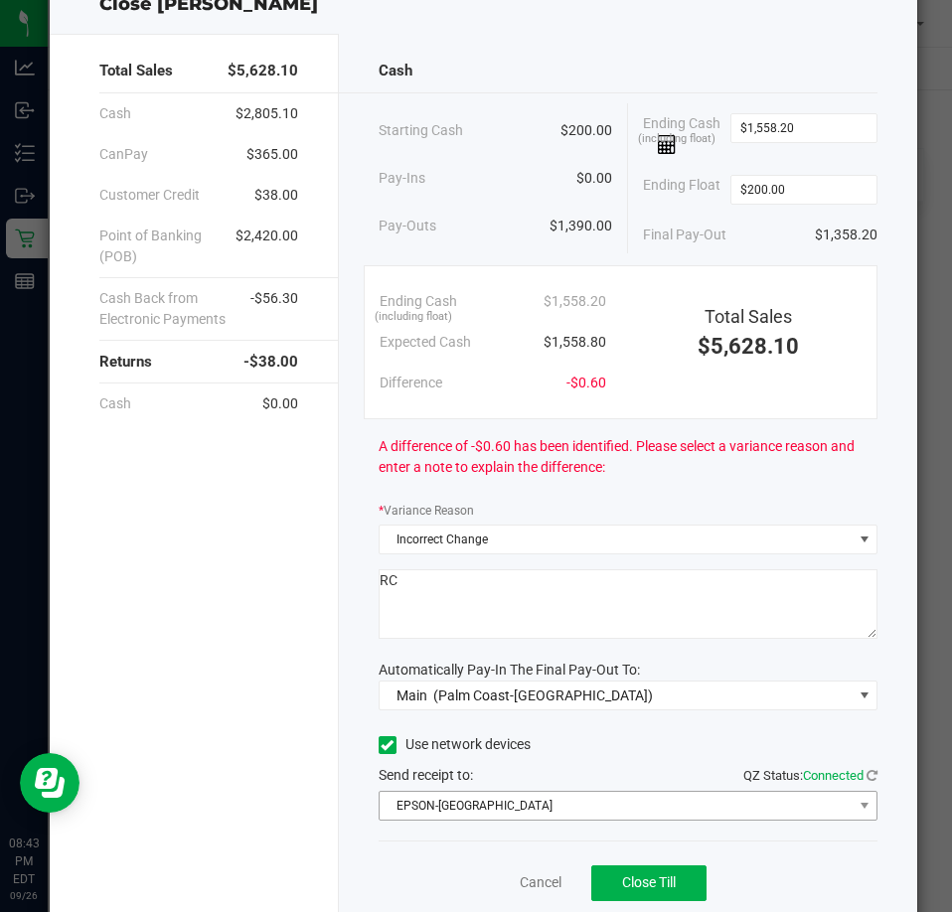
scroll to position [140, 0]
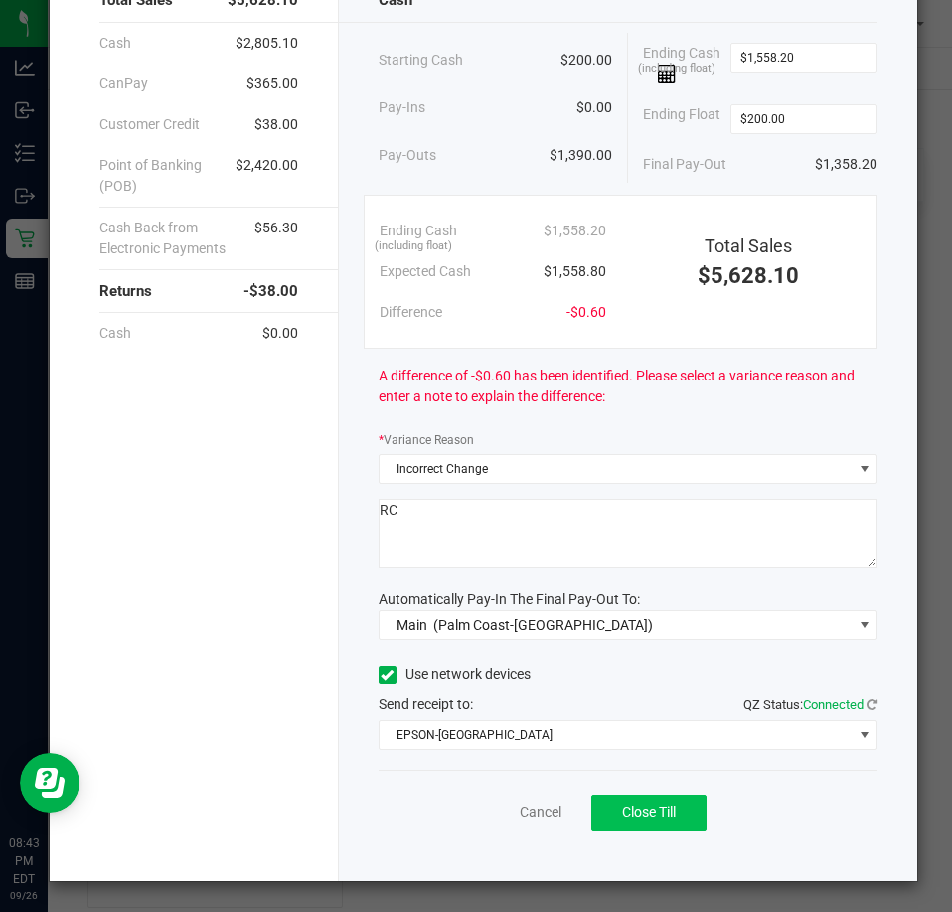
type textarea "RC"
click at [651, 811] on span "Close Till" at bounding box center [649, 812] width 54 height 16
drag, startPoint x: 482, startPoint y: 814, endPoint x: 487, endPoint y: 794, distance: 21.4
click at [482, 814] on link "Dismiss" at bounding box center [497, 812] width 48 height 21
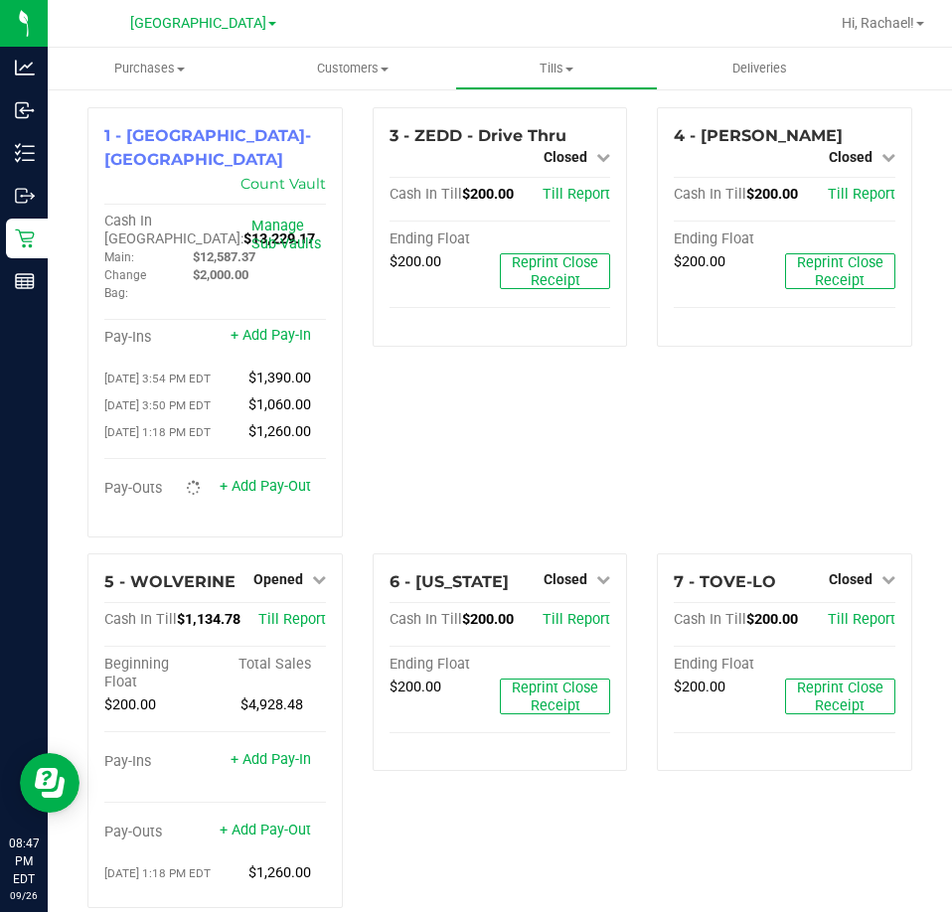
scroll to position [199, 0]
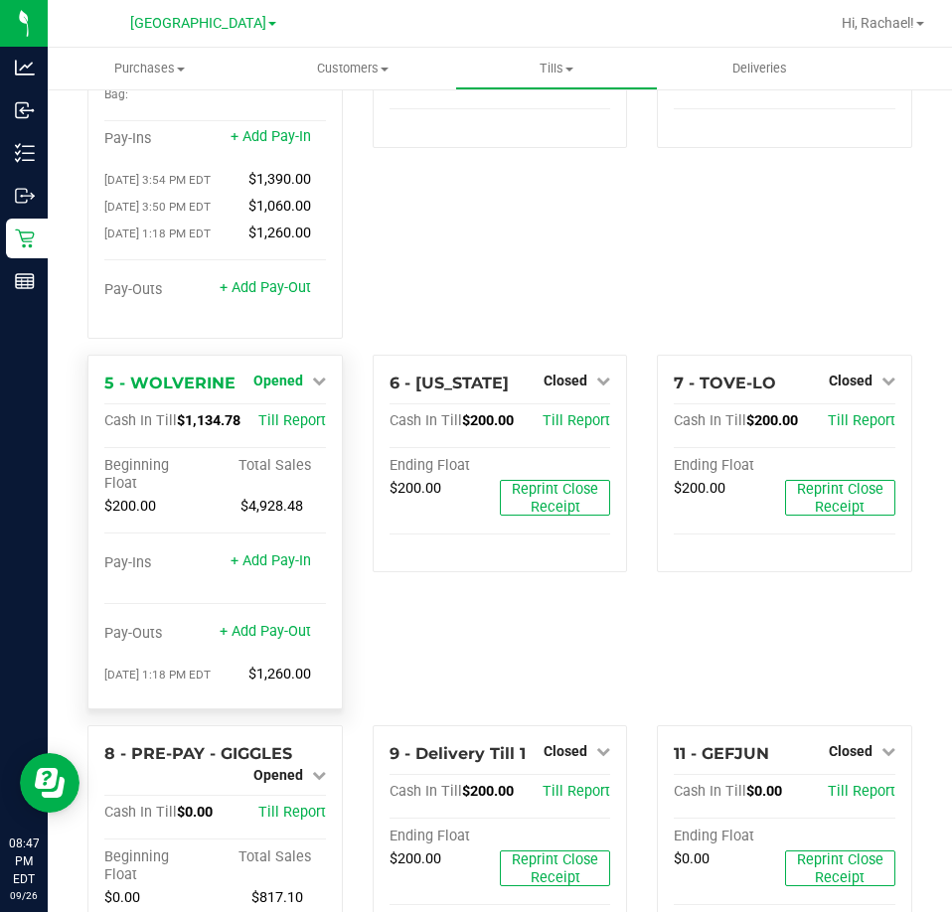
click at [285, 372] on span "Opened" at bounding box center [278, 380] width 50 height 16
click at [288, 413] on link "Close Till" at bounding box center [280, 421] width 54 height 16
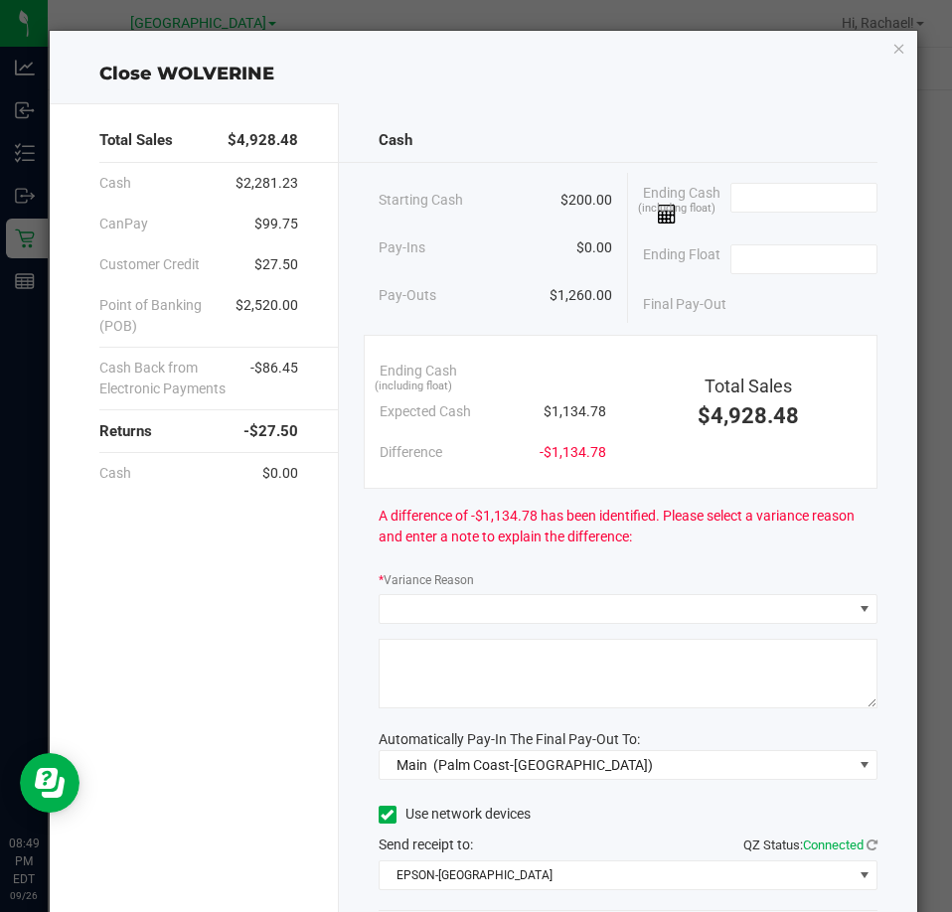
drag, startPoint x: 550, startPoint y: 356, endPoint x: 527, endPoint y: 403, distance: 52.9
drag, startPoint x: 527, startPoint y: 403, endPoint x: 803, endPoint y: 206, distance: 338.8
click at [796, 196] on input at bounding box center [804, 198] width 146 height 28
type input "$1,134.35"
click at [819, 266] on input at bounding box center [804, 259] width 146 height 28
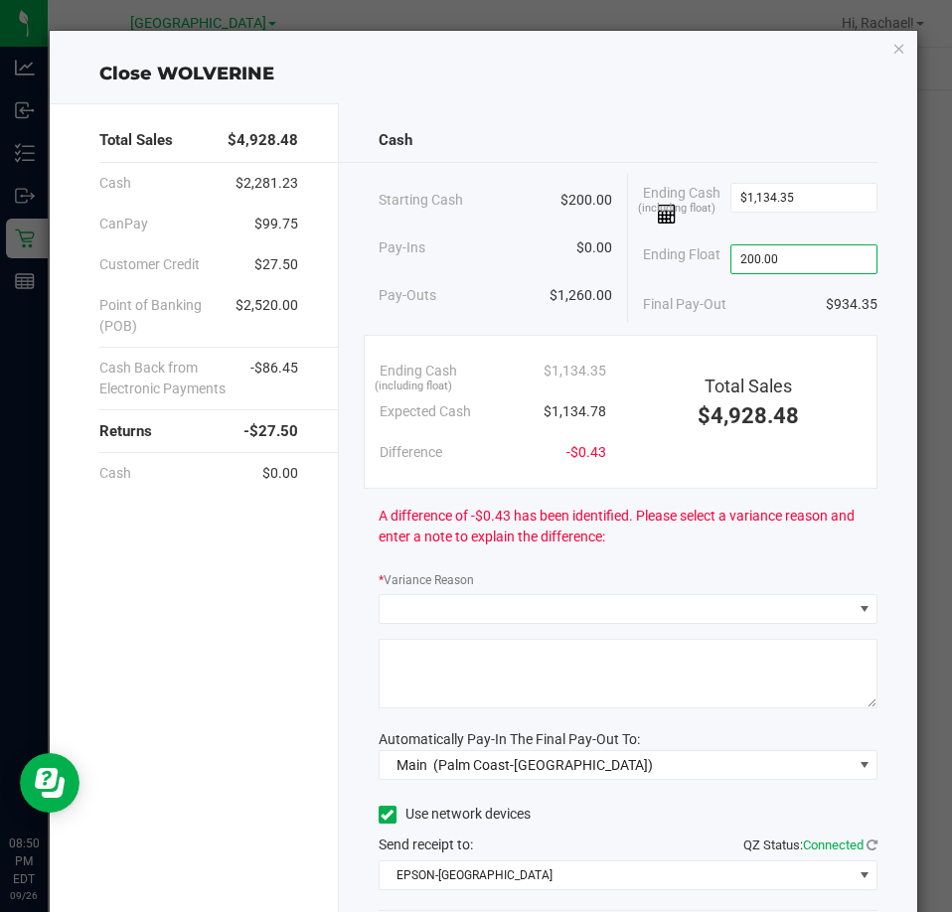
type input "$200.00"
click at [654, 503] on div "A difference of -$0.43 has been identified. Please select a variance reason and…" at bounding box center [627, 526] width 499 height 75
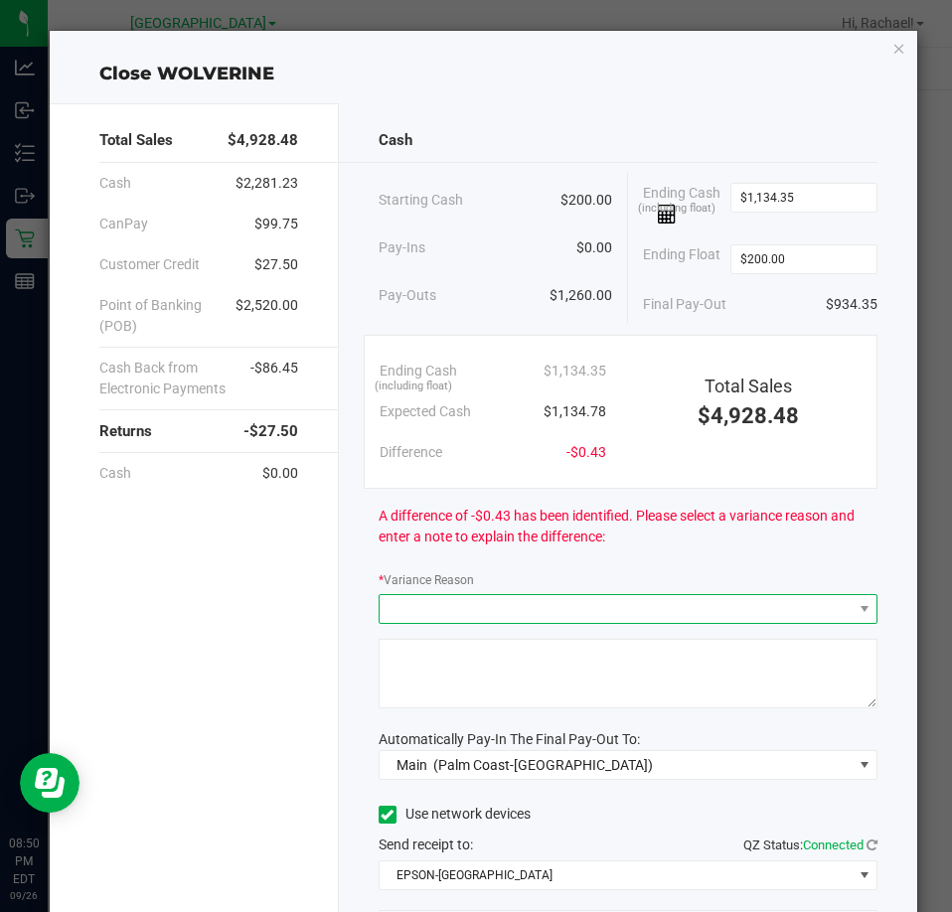
click at [398, 615] on span at bounding box center [615, 609] width 472 height 28
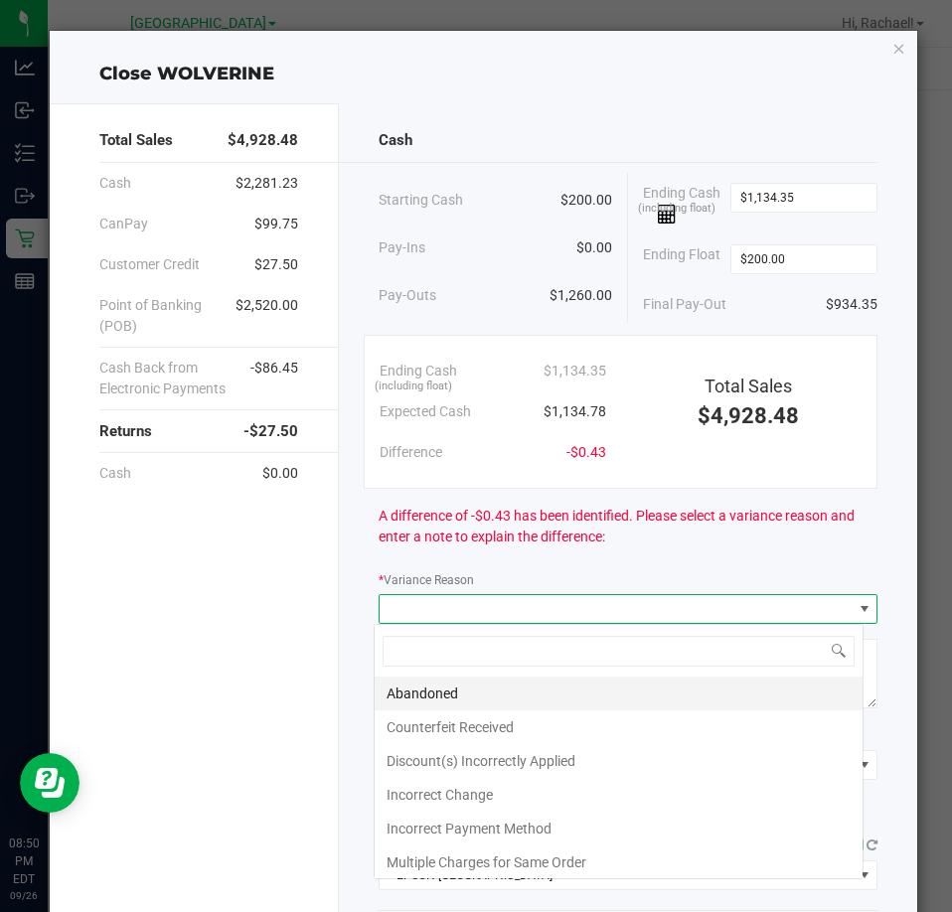
scroll to position [30, 491]
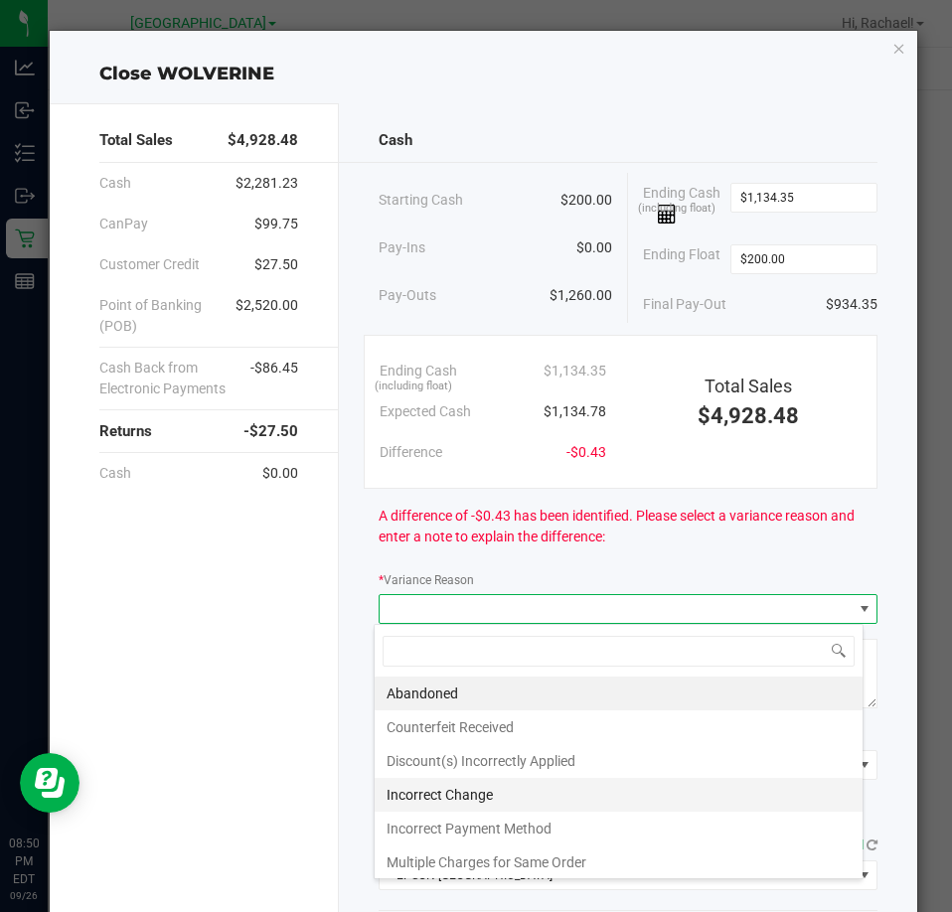
click at [418, 791] on li "Incorrect Change" at bounding box center [618, 795] width 488 height 34
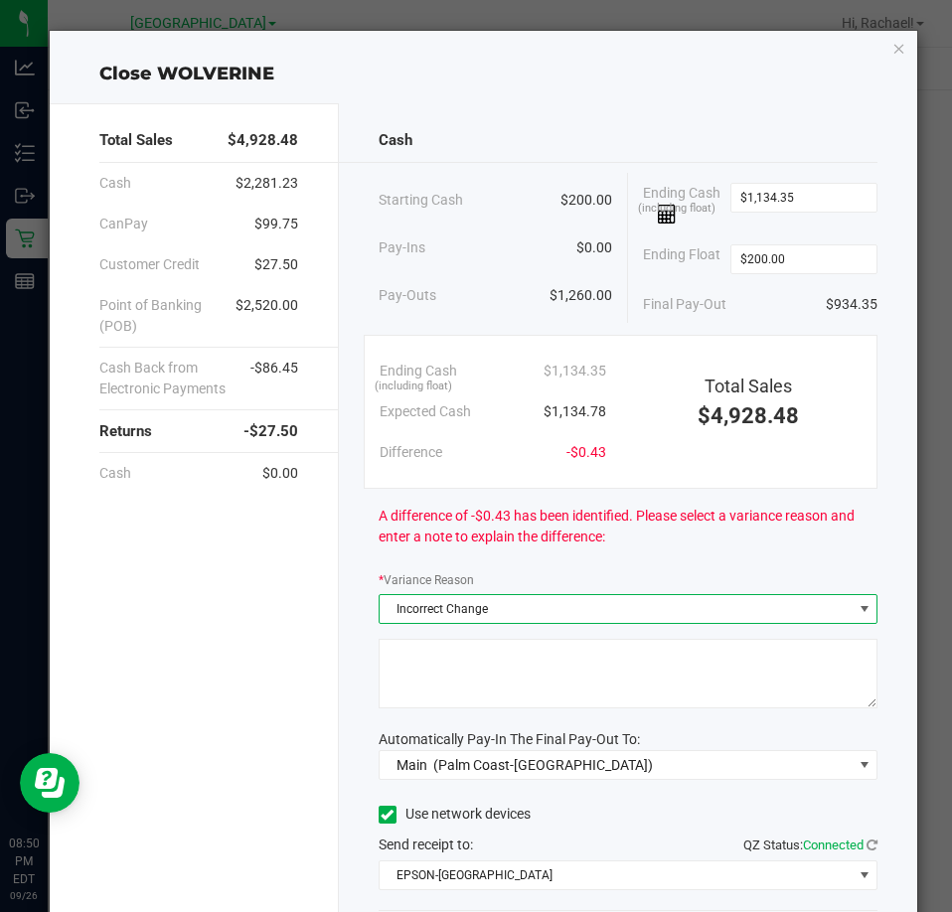
click at [409, 666] on textarea at bounding box center [627, 674] width 499 height 70
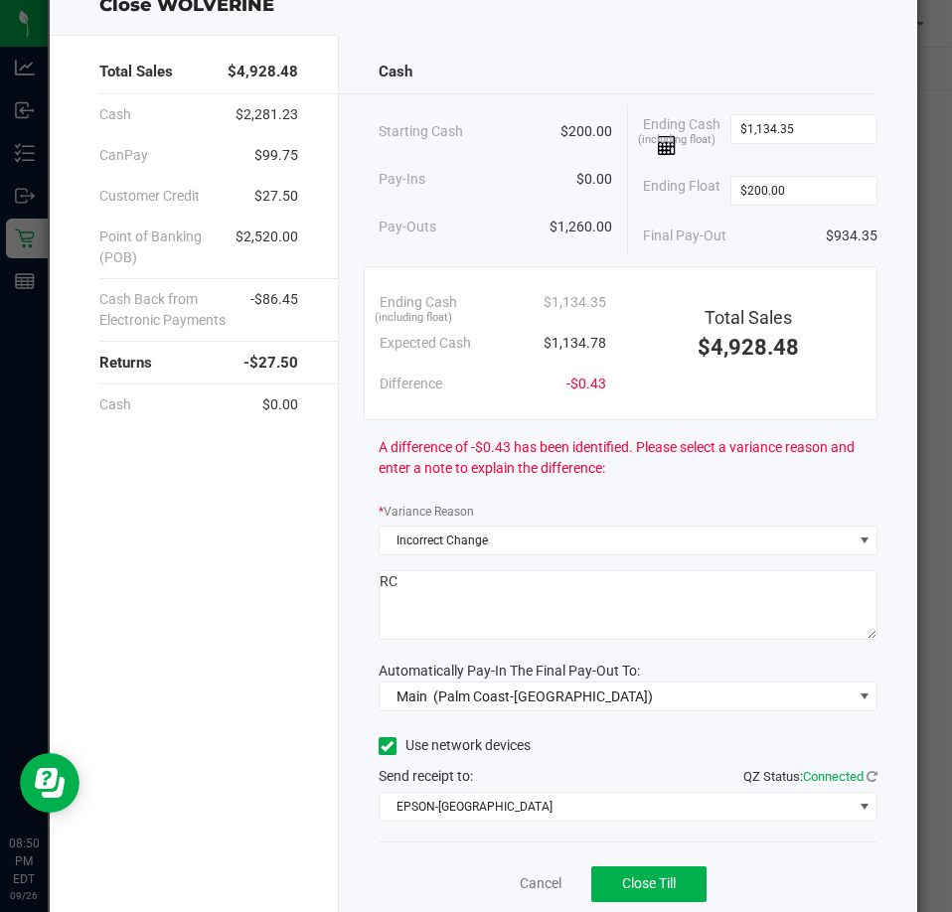
scroll to position [99, 0]
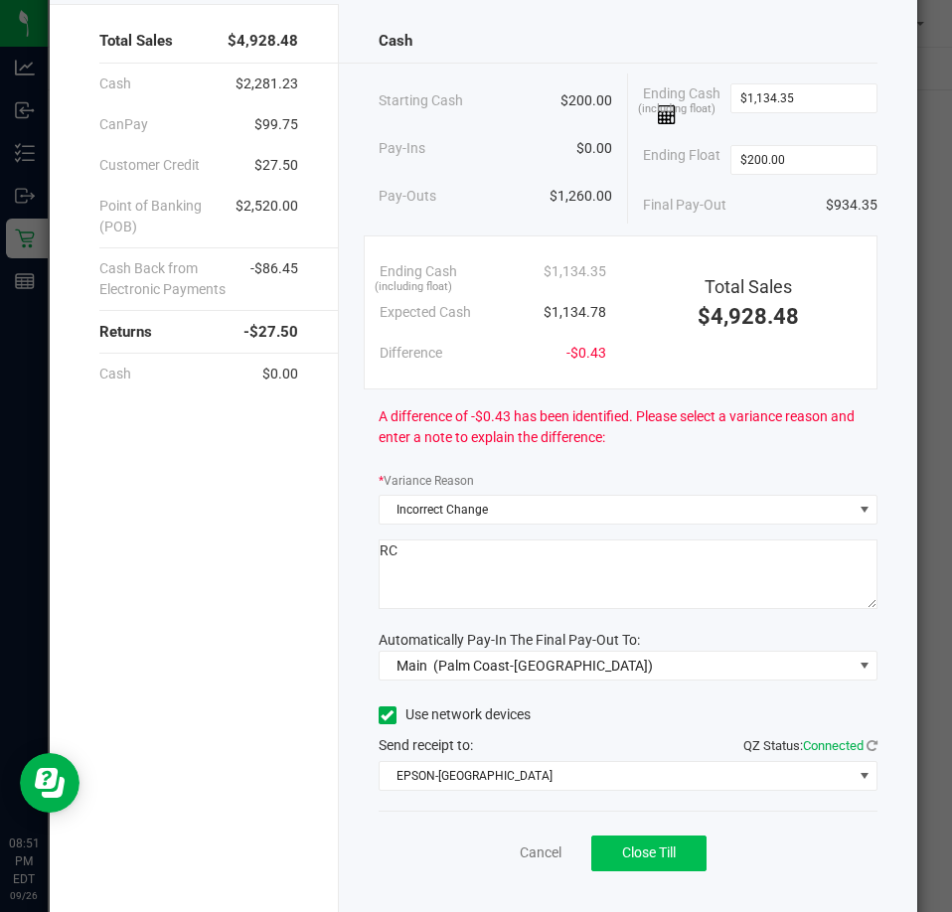
type textarea "RC"
click at [632, 853] on span "Close Till" at bounding box center [649, 852] width 54 height 16
click at [484, 850] on link "Dismiss" at bounding box center [497, 852] width 48 height 21
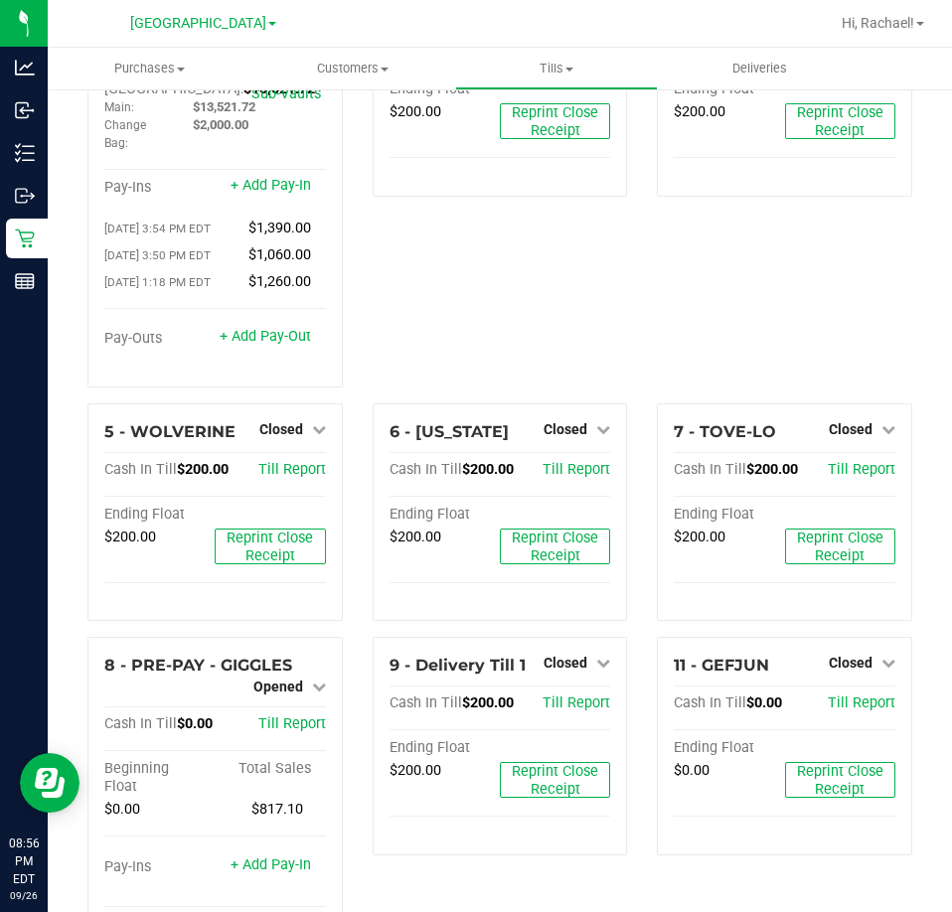
scroll to position [241, 0]
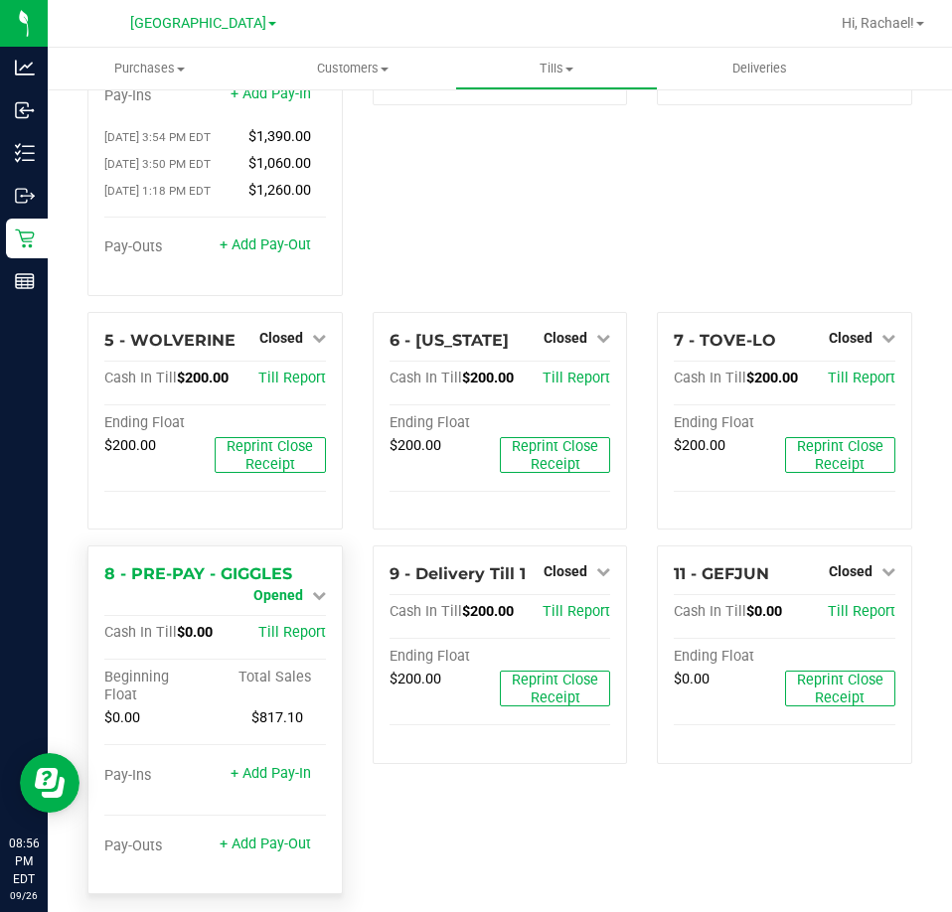
click at [288, 587] on span "Opened" at bounding box center [278, 595] width 50 height 16
click at [270, 605] on link "Close Till" at bounding box center [280, 613] width 54 height 16
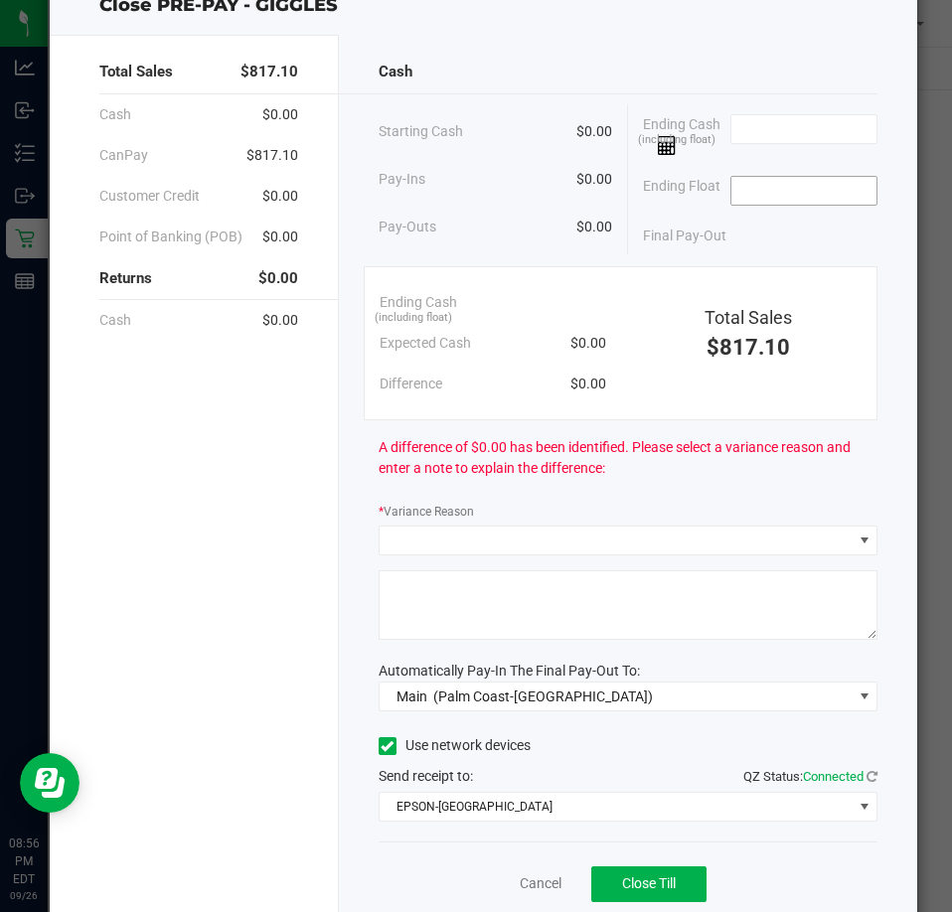
scroll to position [99, 0]
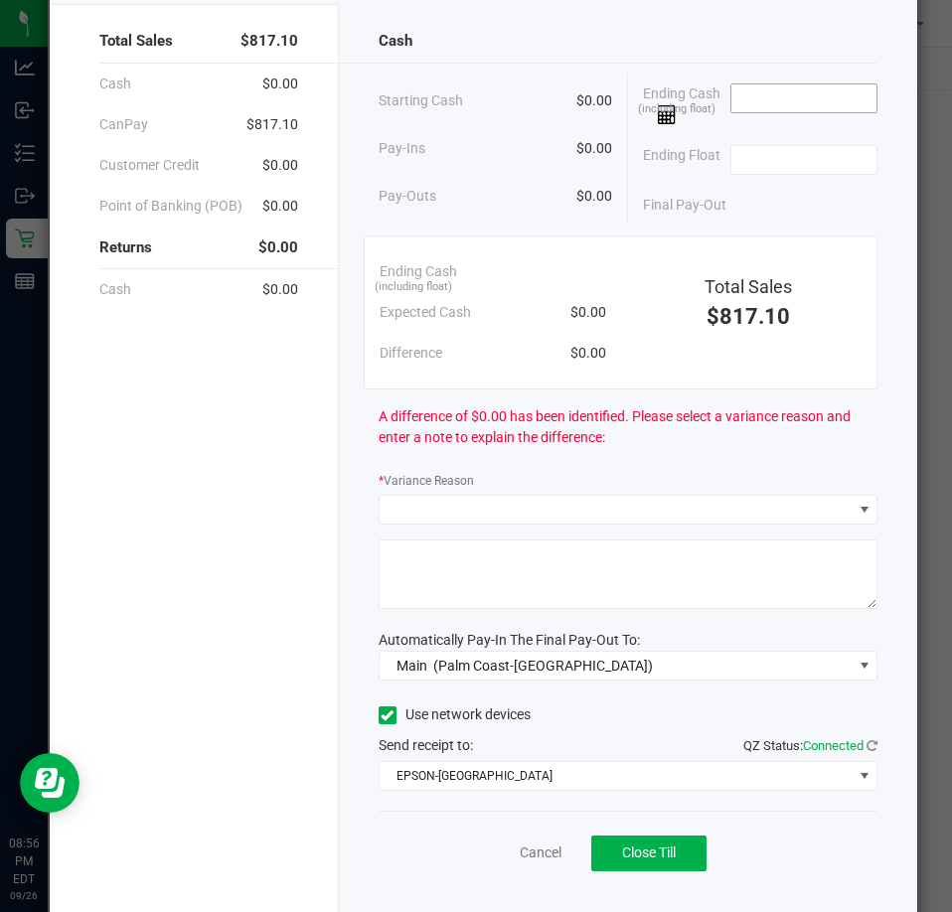
click at [757, 84] on input at bounding box center [804, 98] width 146 height 28
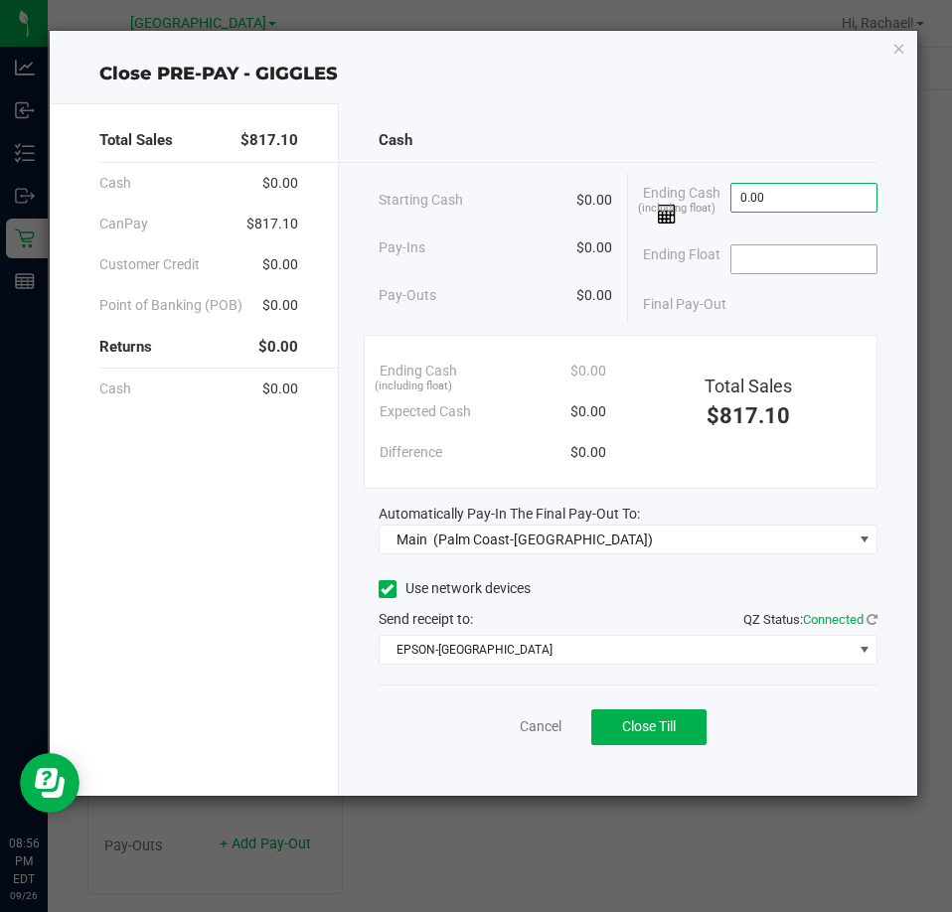
type input "$0.00"
click at [793, 249] on input at bounding box center [804, 259] width 146 height 28
type input "$0.00"
click at [646, 734] on span "Close Till" at bounding box center [649, 726] width 54 height 16
click at [480, 720] on link "Dismiss" at bounding box center [497, 726] width 48 height 21
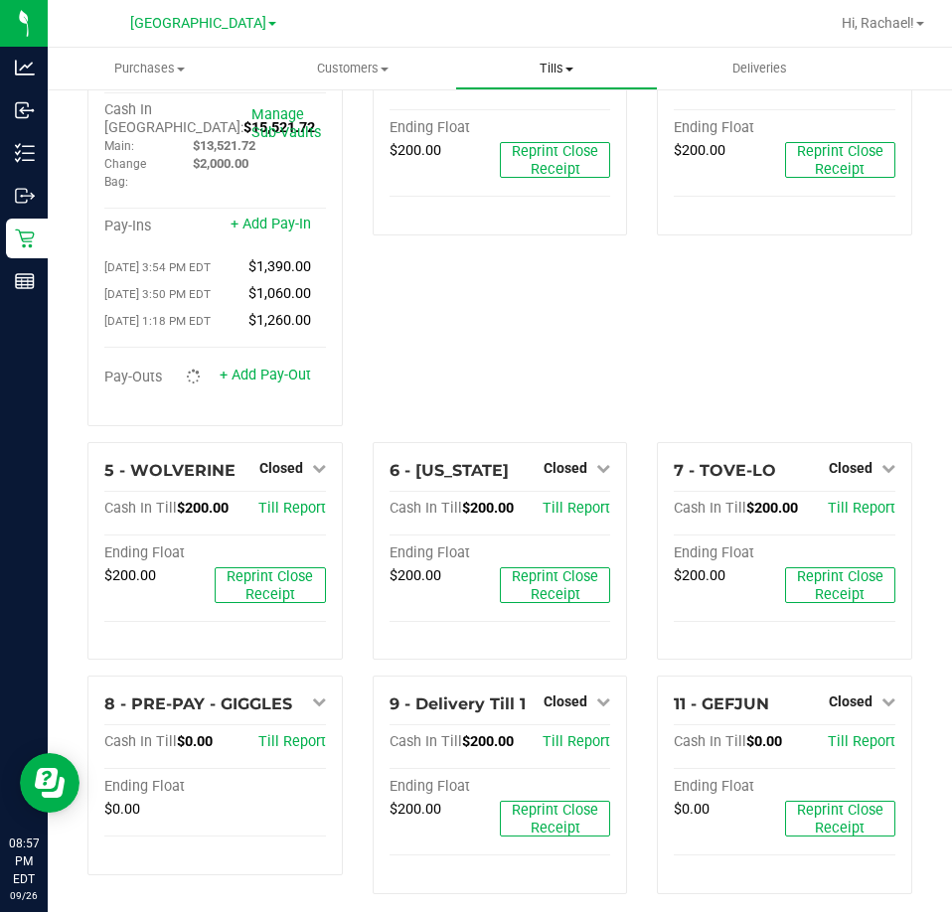
scroll to position [132, 0]
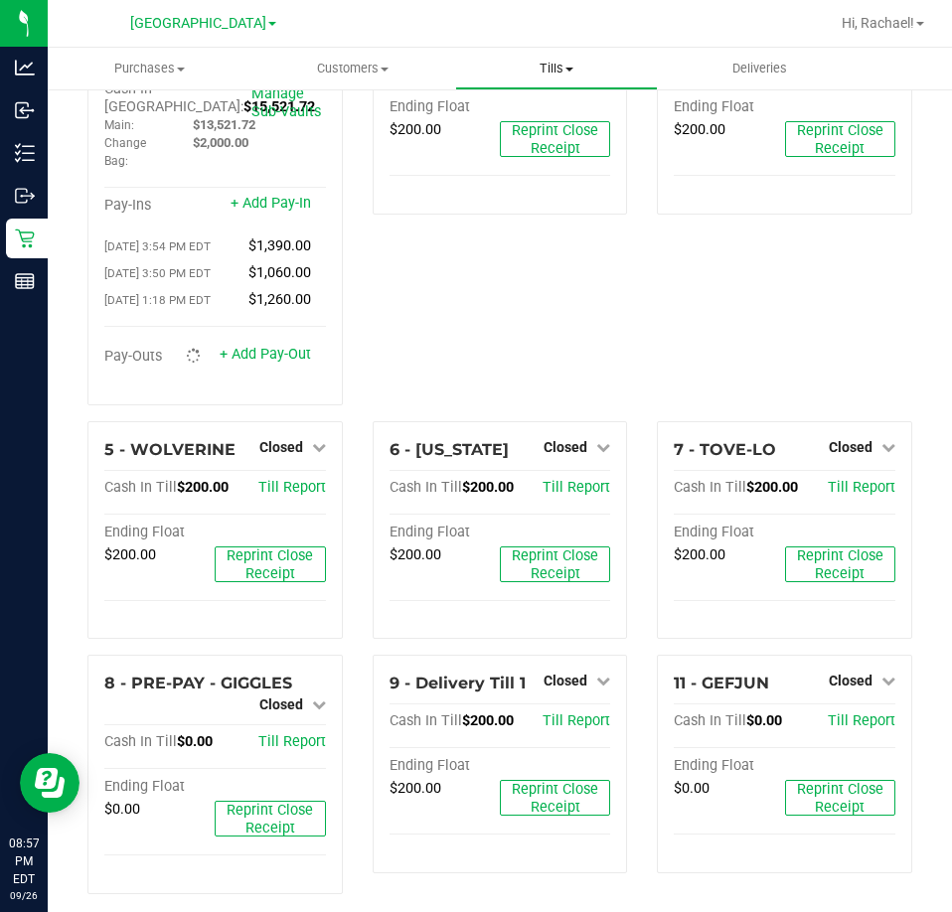
click at [561, 71] on span "Tills" at bounding box center [557, 69] width 202 height 18
click at [518, 125] on span "Manage tills" at bounding box center [522, 119] width 134 height 17
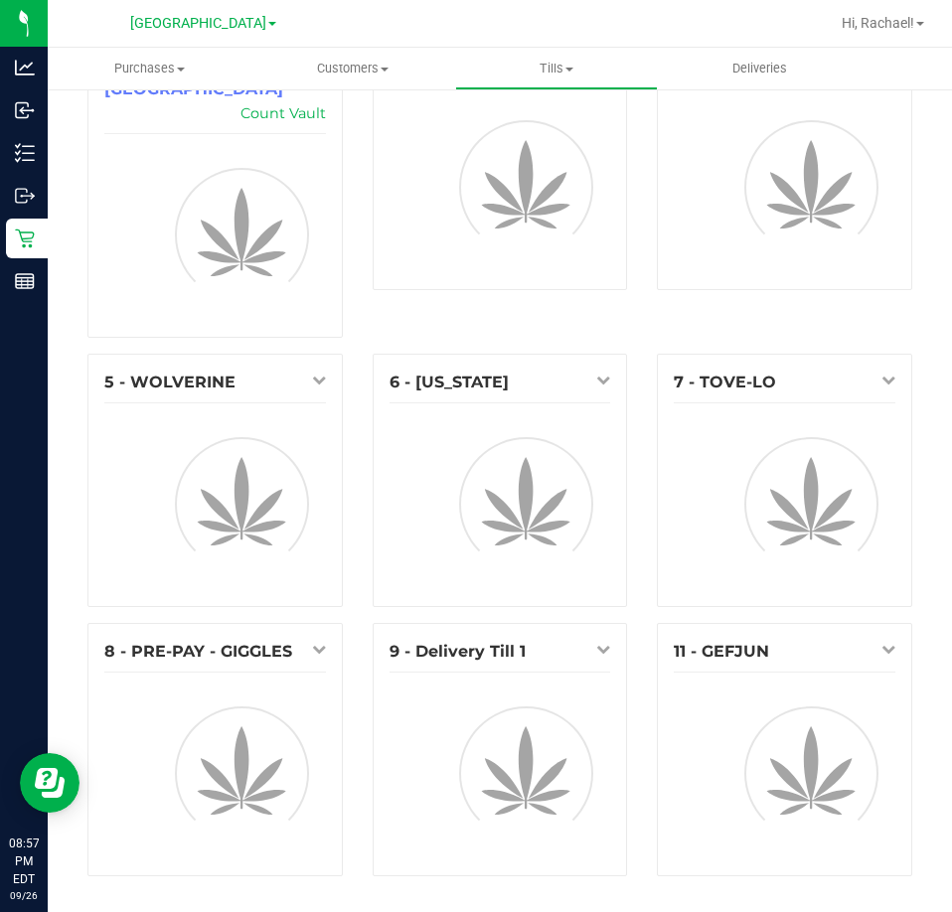
scroll to position [47, 0]
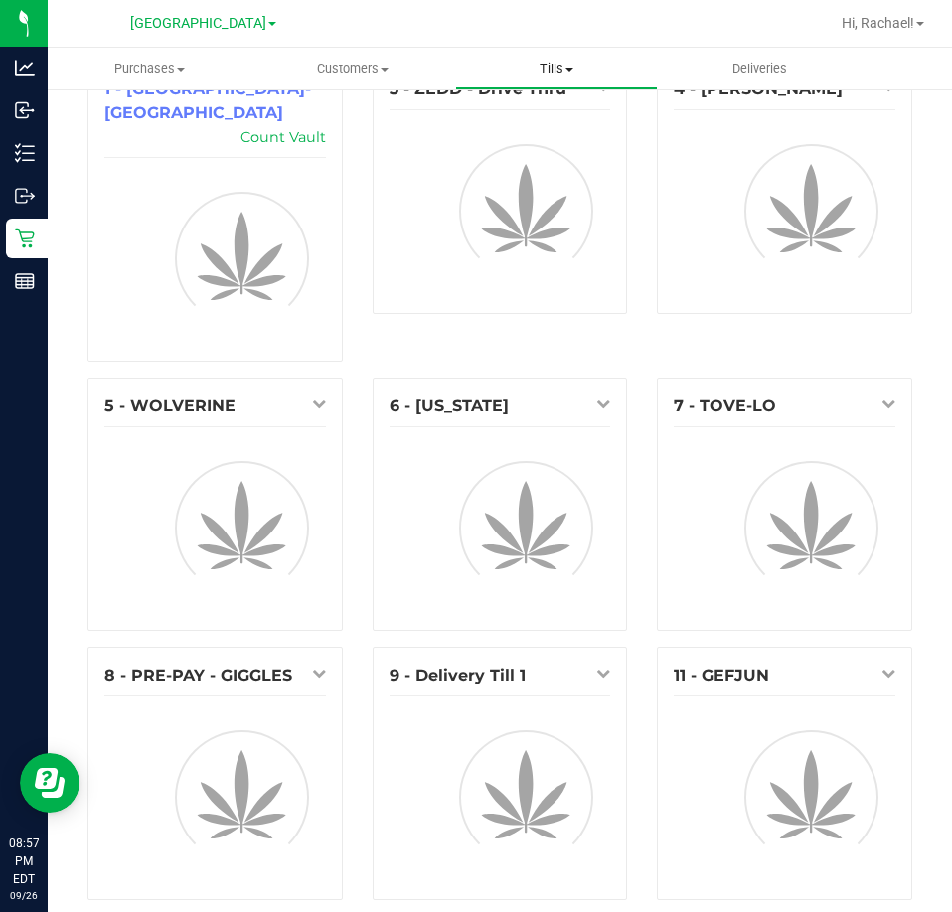
click at [555, 65] on span "Tills" at bounding box center [557, 69] width 202 height 18
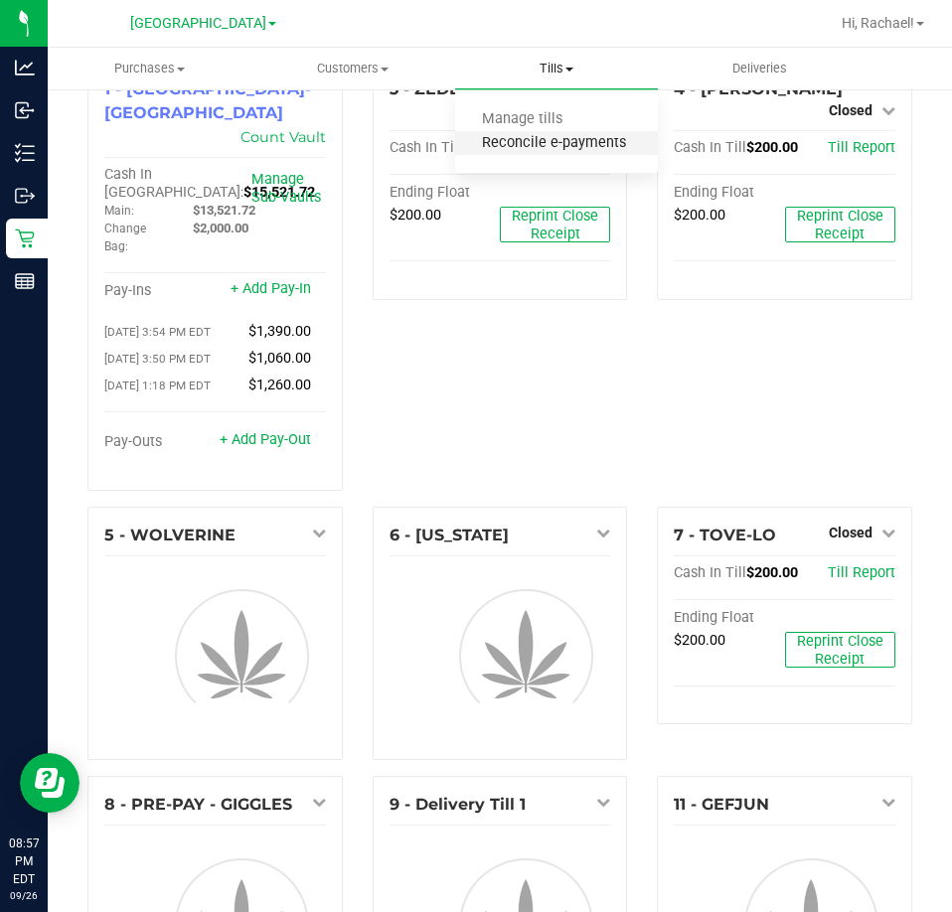
click at [542, 139] on span "Reconcile e-payments" at bounding box center [554, 143] width 198 height 17
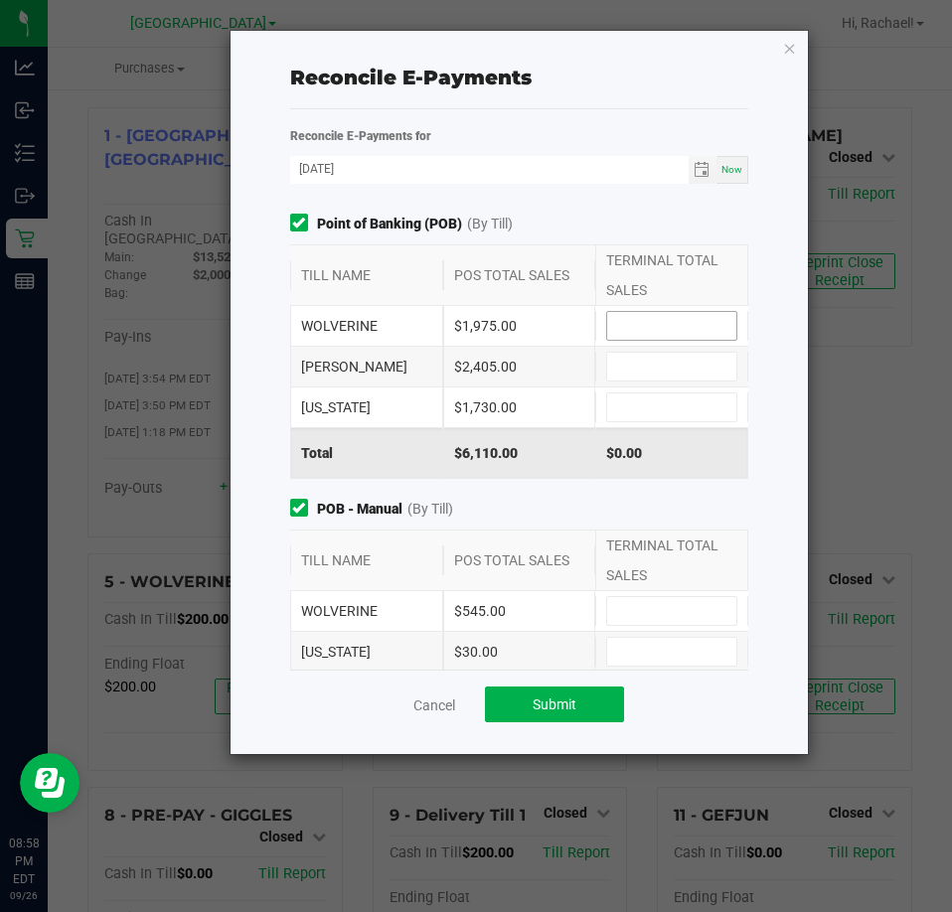
click at [651, 323] on input at bounding box center [671, 326] width 129 height 28
type input "$1,975.00"
type input "$2,405.00"
type input "$1,730.00"
type input "$545.00"
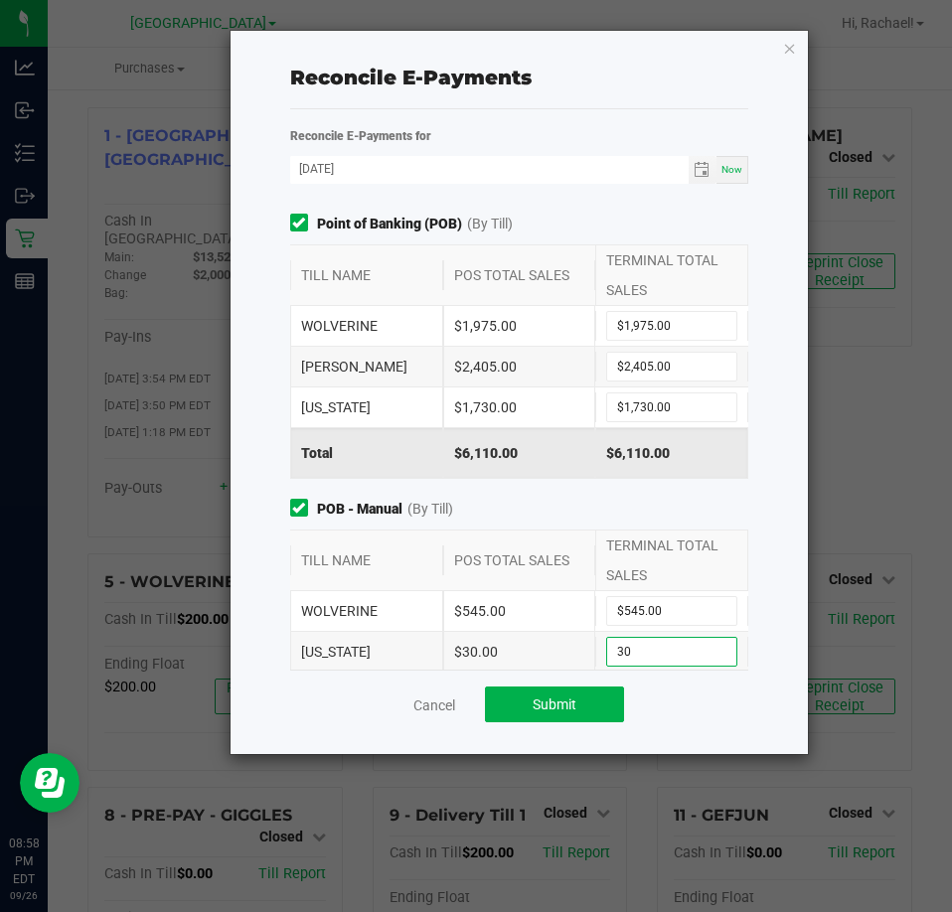
type input "$30.00"
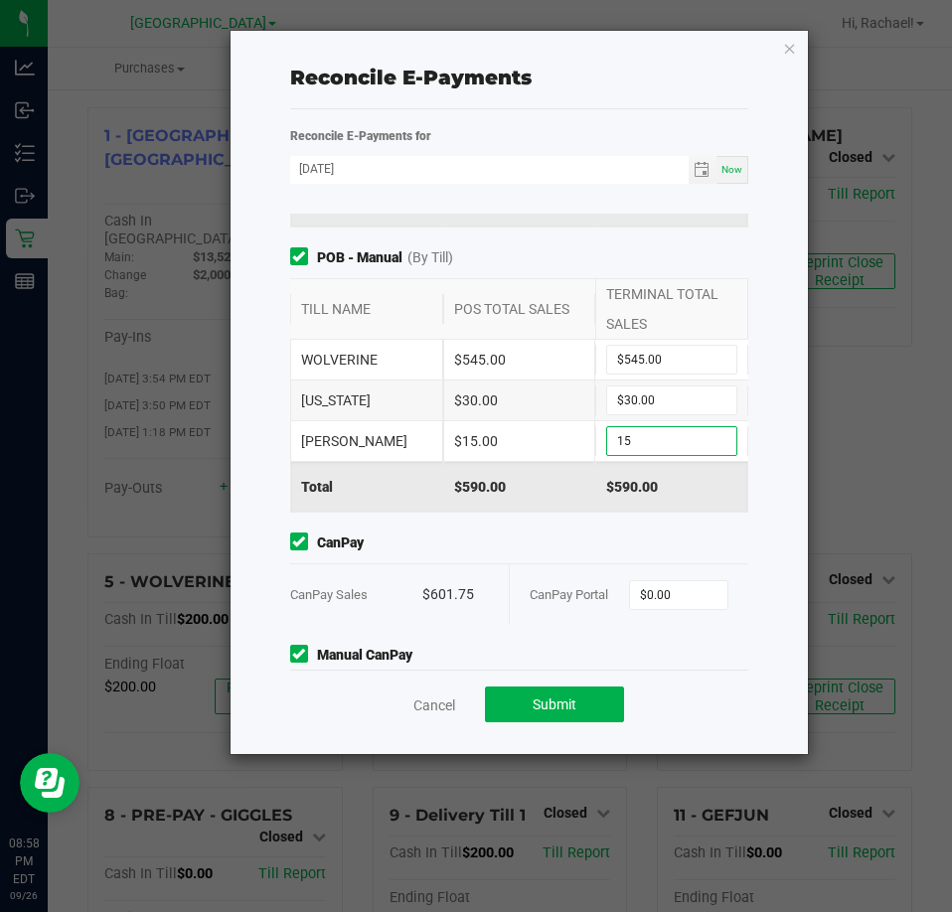
type input "$15.00"
type input "$601.75"
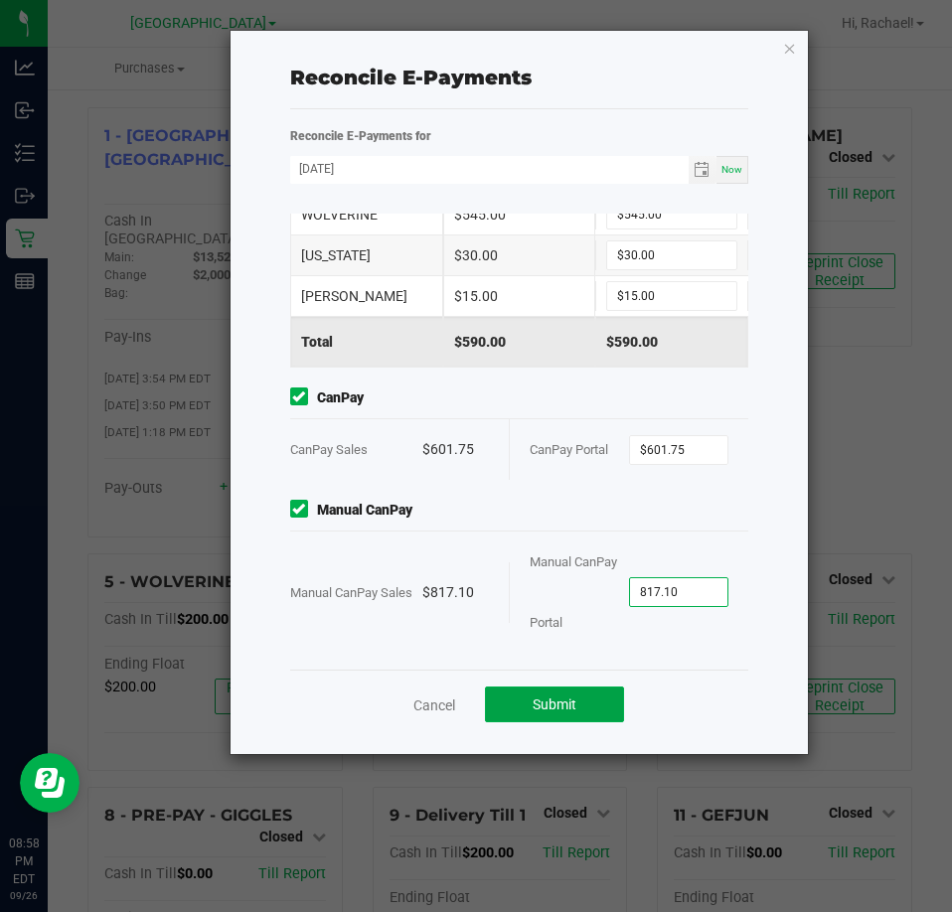
type input "$817.10"
click at [530, 707] on button "Submit" at bounding box center [554, 704] width 139 height 36
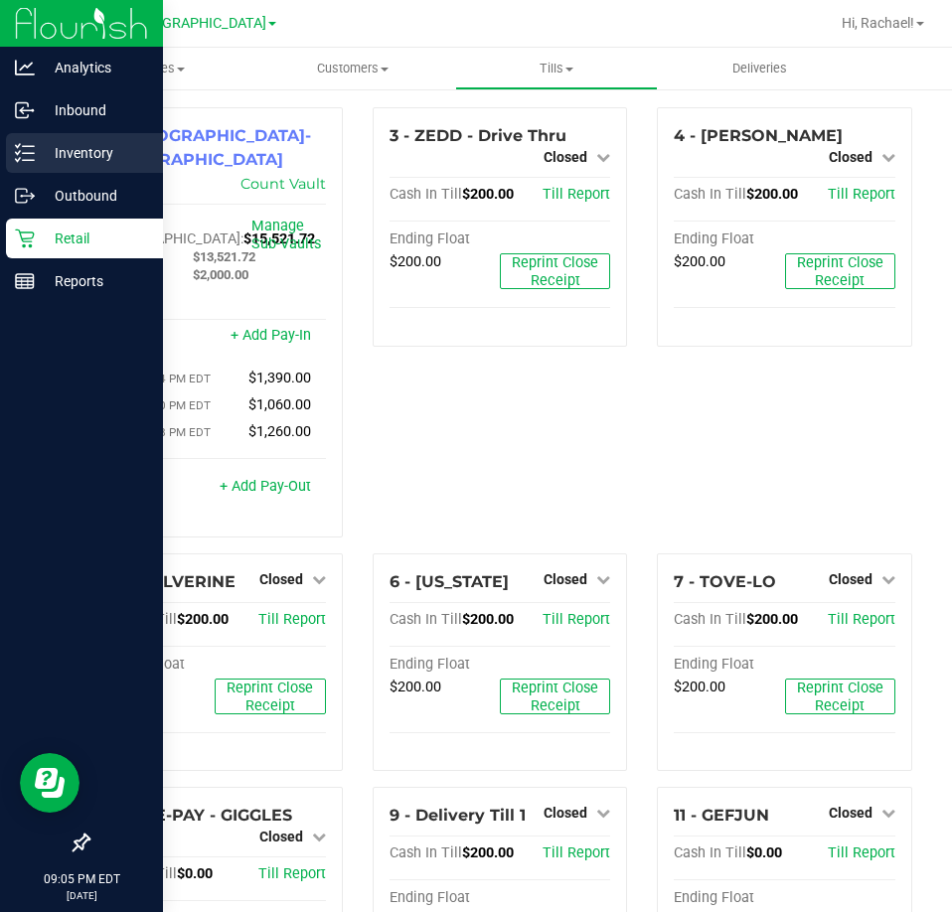
click at [88, 155] on p "Inventory" at bounding box center [94, 153] width 119 height 24
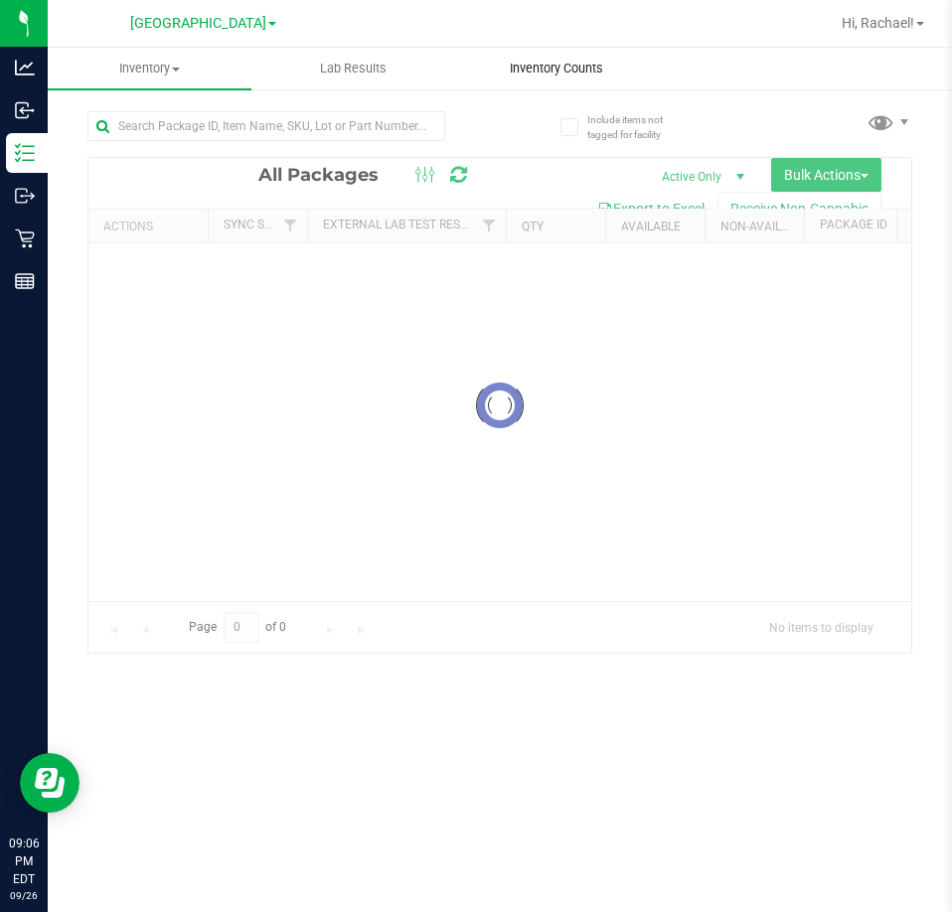
click at [580, 72] on span "Inventory Counts" at bounding box center [556, 69] width 147 height 18
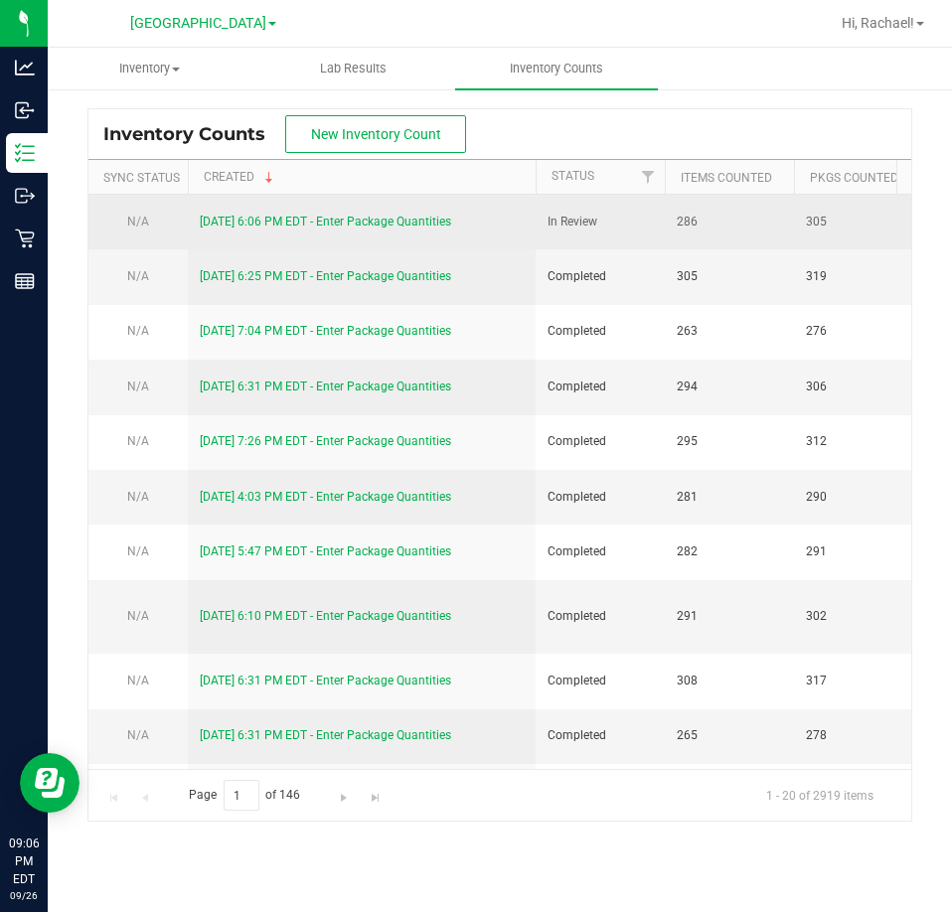
click at [282, 209] on td "9/26/25 6:06 PM EDT - Enter Package Quantities" at bounding box center [362, 222] width 348 height 55
click at [397, 225] on link "9/26/25 6:06 PM EDT - Enter Package Quantities" at bounding box center [325, 222] width 251 height 14
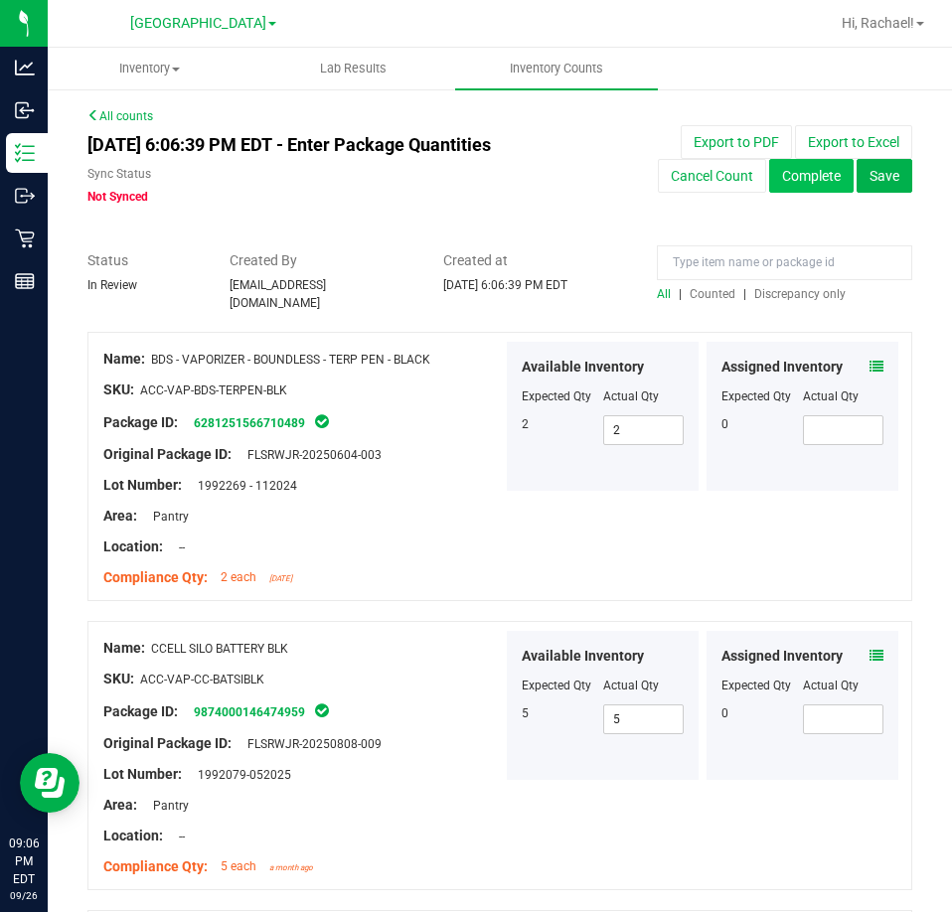
click at [814, 182] on button "Complete" at bounding box center [811, 176] width 84 height 34
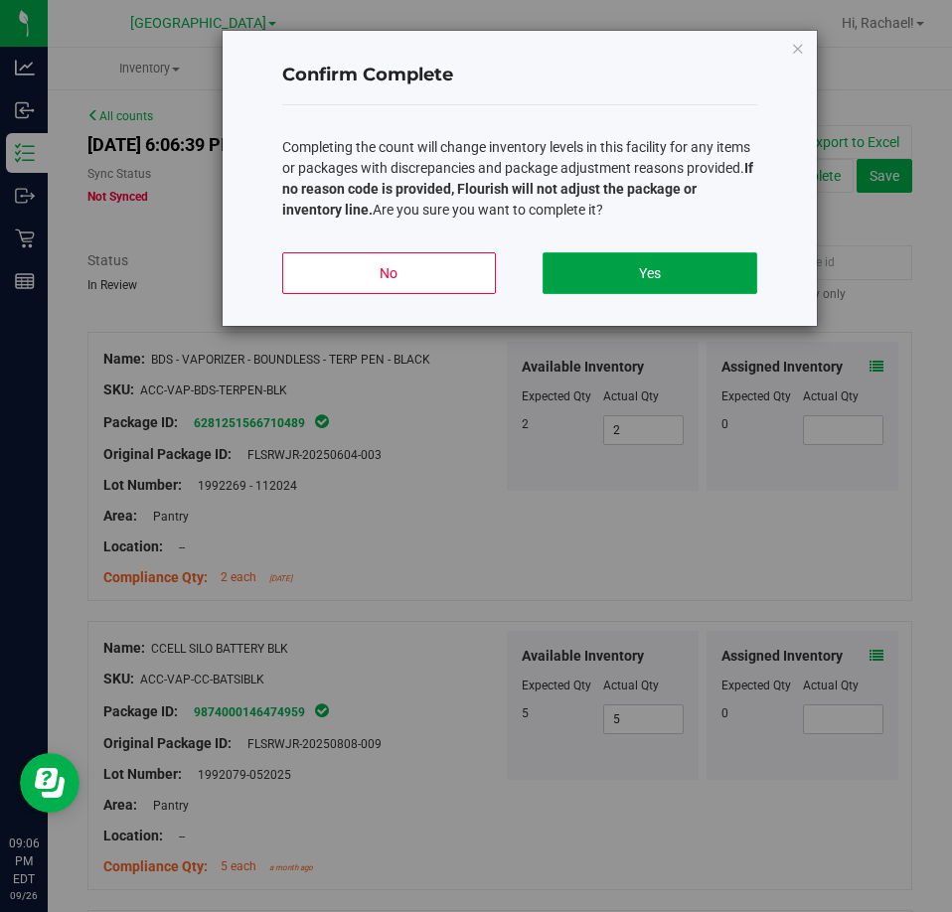
click at [665, 266] on button "Yes" at bounding box center [649, 273] width 214 height 42
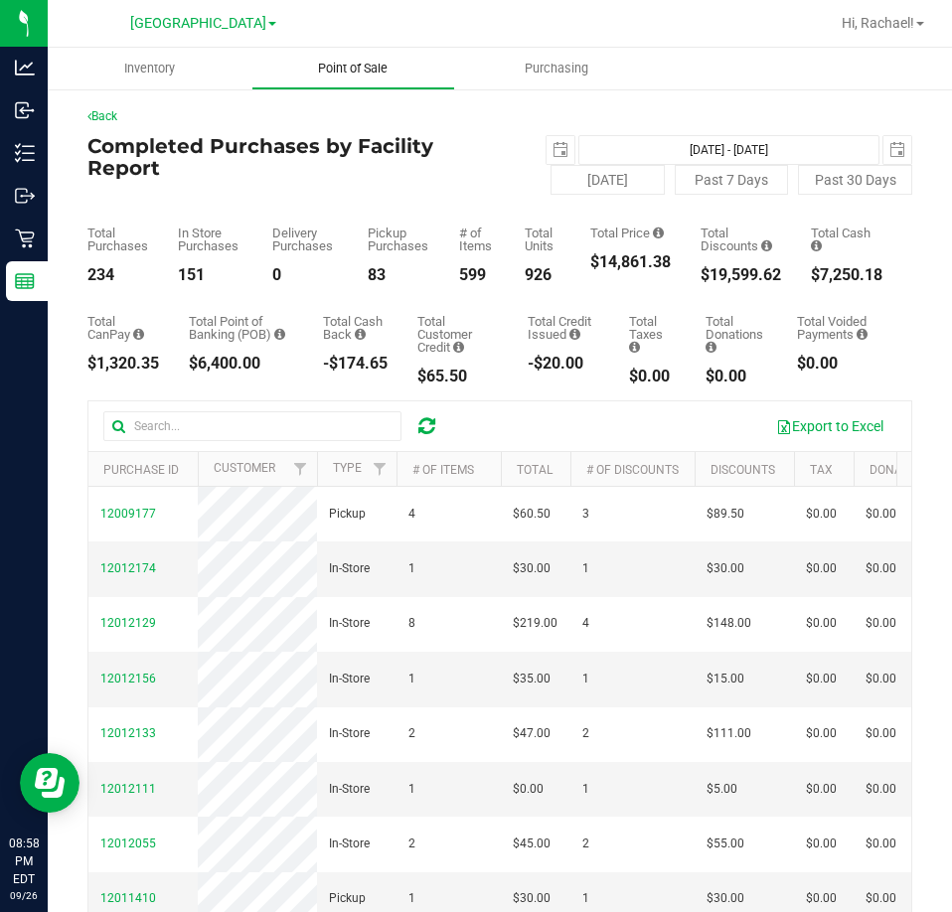
click at [363, 72] on span "Point of Sale" at bounding box center [352, 69] width 123 height 18
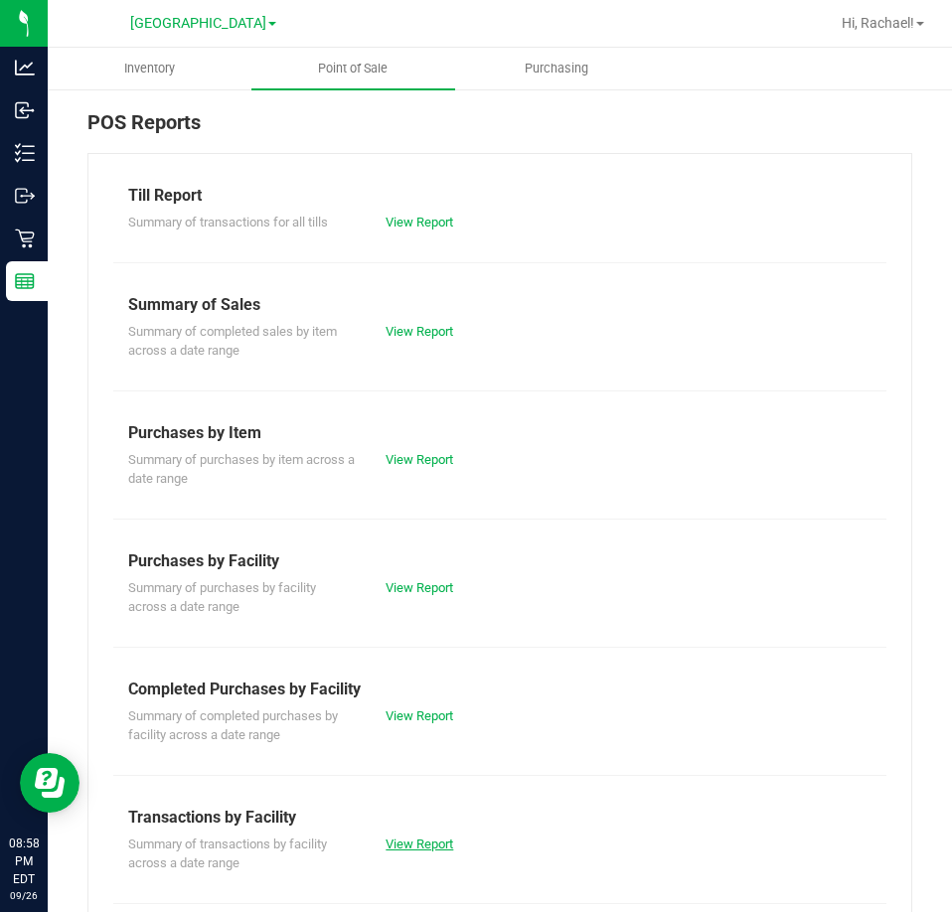
click at [391, 841] on link "View Report" at bounding box center [419, 843] width 68 height 15
